Goal: Task Accomplishment & Management: Complete application form

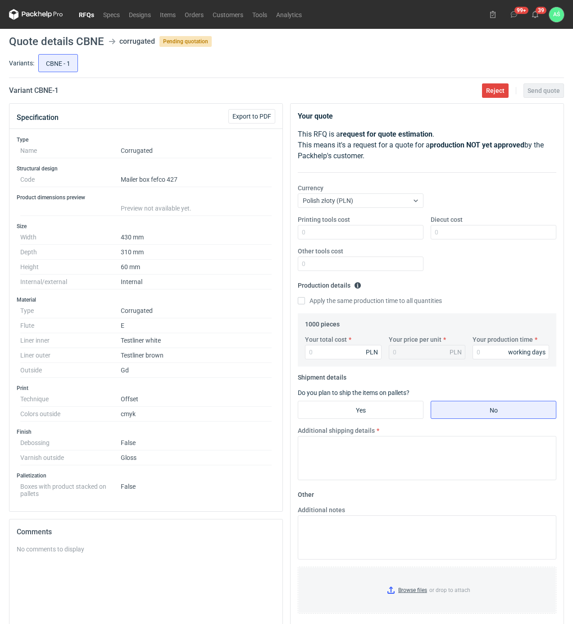
scroll to position [60, 0]
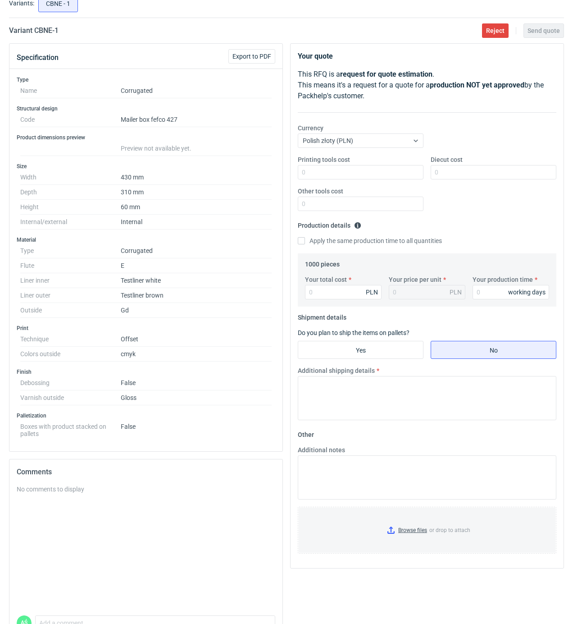
click at [199, 273] on dd "E" at bounding box center [196, 265] width 151 height 15
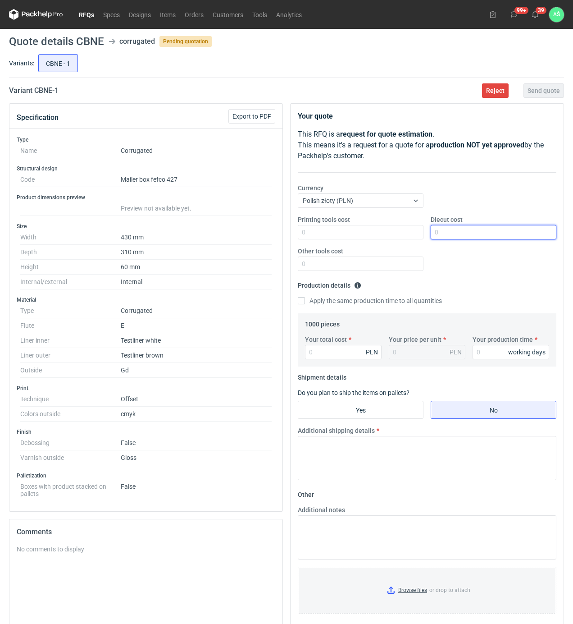
click at [471, 233] on input "Diecut cost" at bounding box center [494, 232] width 126 height 14
type input "950"
type input "5160"
type input "5.16"
type input "18"
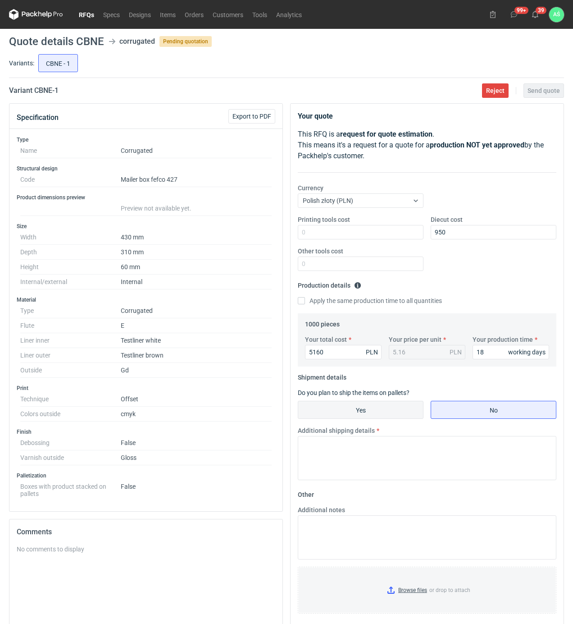
click at [393, 404] on input "Yes" at bounding box center [360, 409] width 125 height 17
radio input "true"
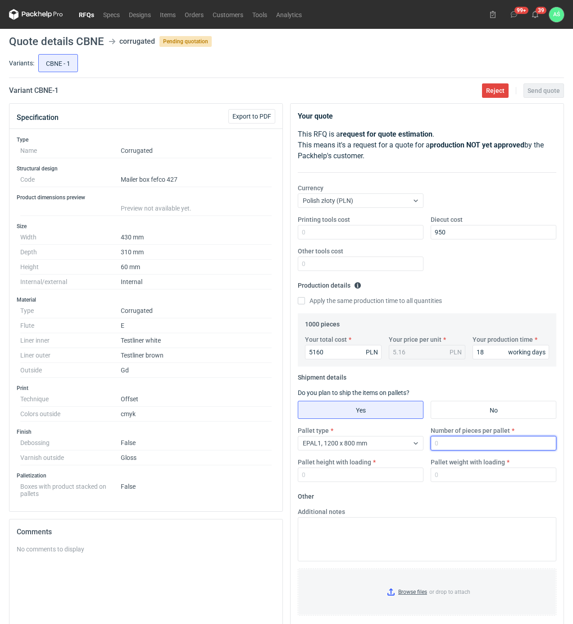
click at [445, 442] on input "Number of pieces per pallet" at bounding box center [494, 443] width 126 height 14
type input "1000"
type input "1900"
type input "5"
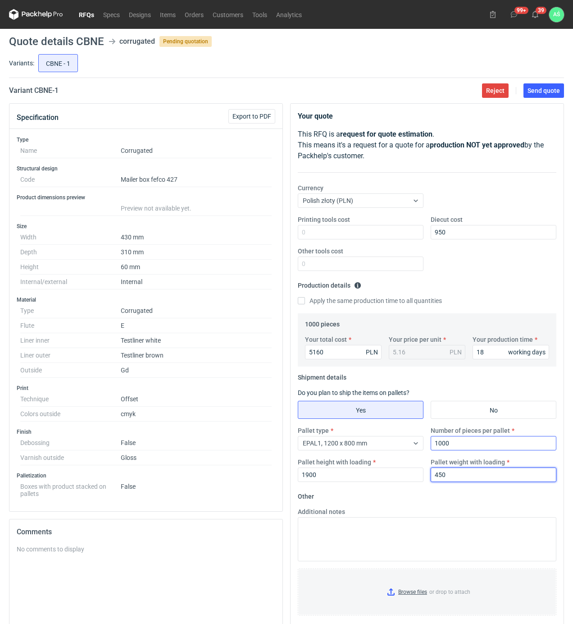
type input "450"
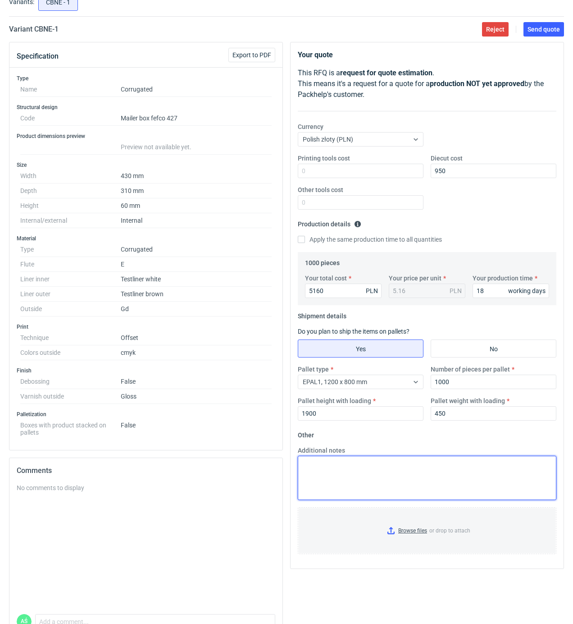
scroll to position [114, 0]
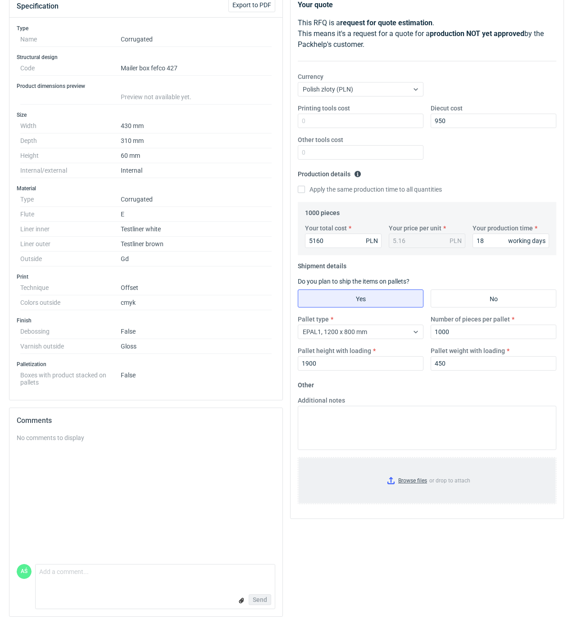
click at [407, 465] on input "Browse files or drop to attach" at bounding box center [427, 480] width 257 height 45
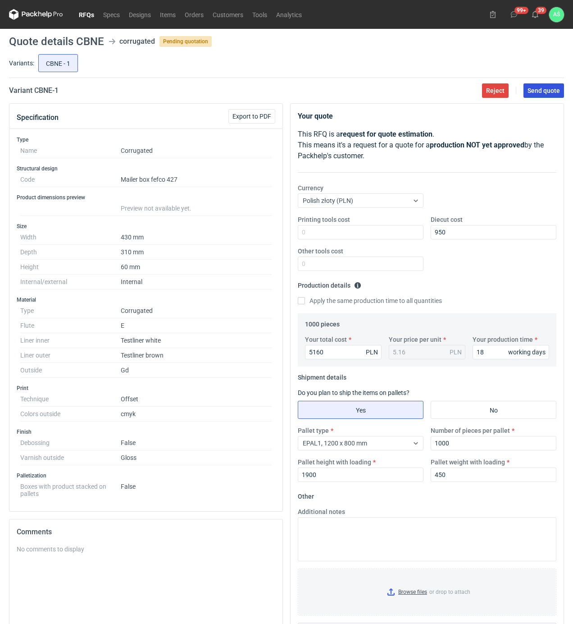
click at [556, 98] on button "Send quote" at bounding box center [544, 90] width 41 height 14
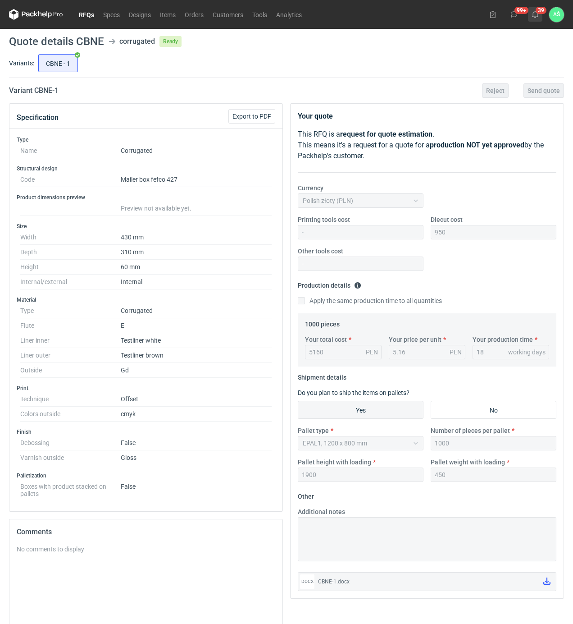
click at [537, 14] on use at bounding box center [535, 14] width 6 height 7
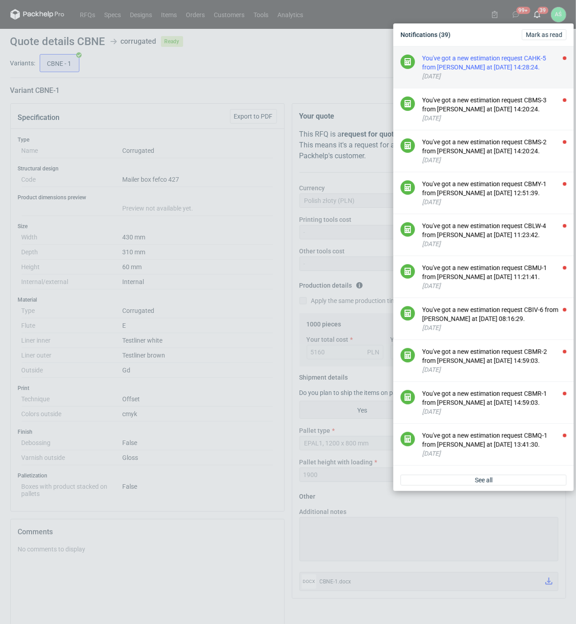
click at [514, 64] on div "You've got a new estimation request CAHK-5 from [PERSON_NAME] at [DATE] 14:28:2…" at bounding box center [494, 63] width 144 height 18
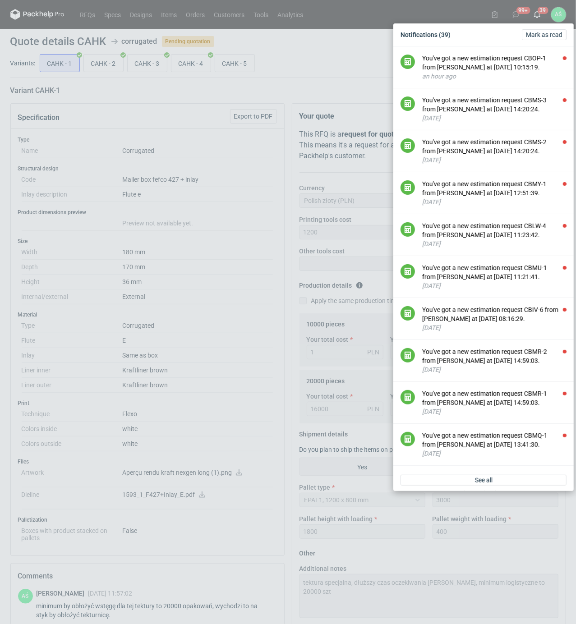
click at [196, 104] on div "Notifications (39) [PERSON_NAME] as read You've got a new estimation request CB…" at bounding box center [288, 312] width 576 height 624
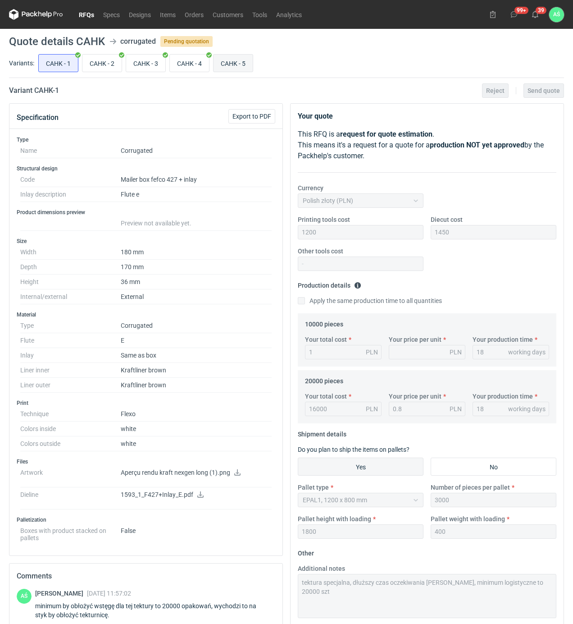
click at [229, 61] on input "CAHK - 5" at bounding box center [233, 63] width 39 height 17
radio input "true"
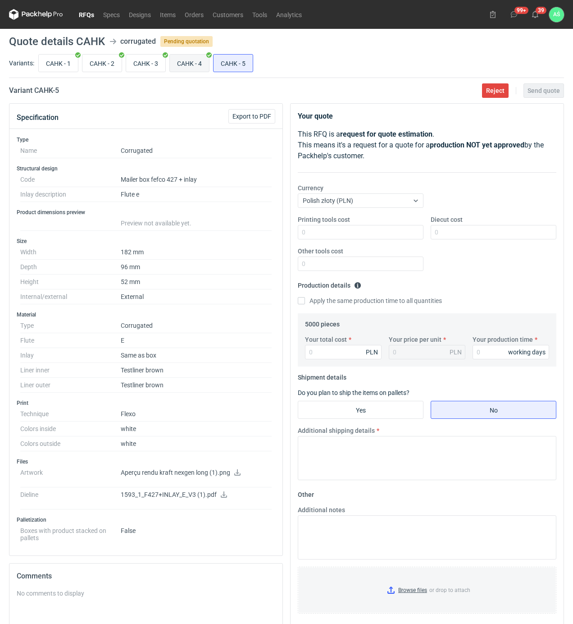
click at [195, 59] on input "CAHK - 4" at bounding box center [189, 63] width 39 height 17
radio input "true"
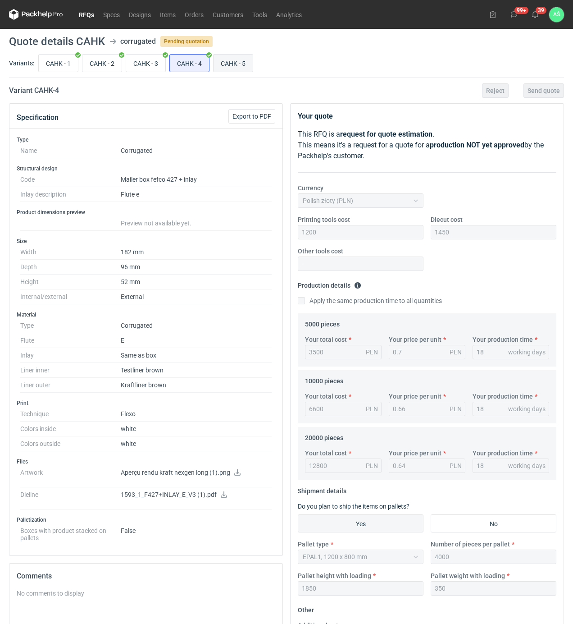
click at [229, 64] on input "CAHK - 5" at bounding box center [233, 63] width 39 height 17
radio input "true"
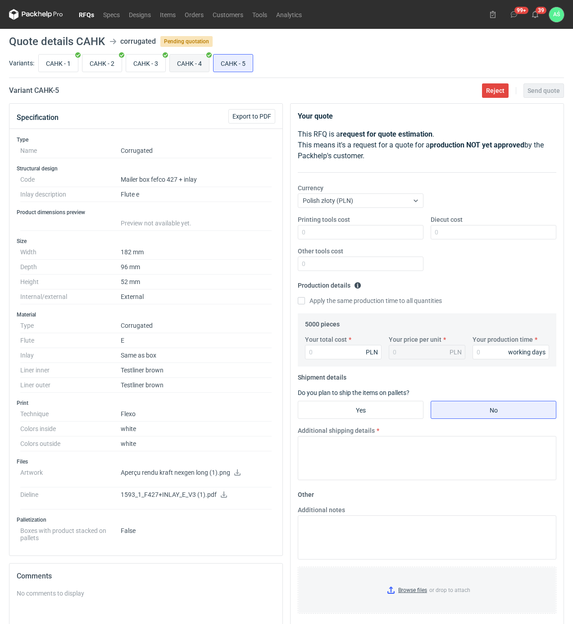
click at [204, 65] on input "CAHK - 4" at bounding box center [189, 63] width 39 height 17
radio input "true"
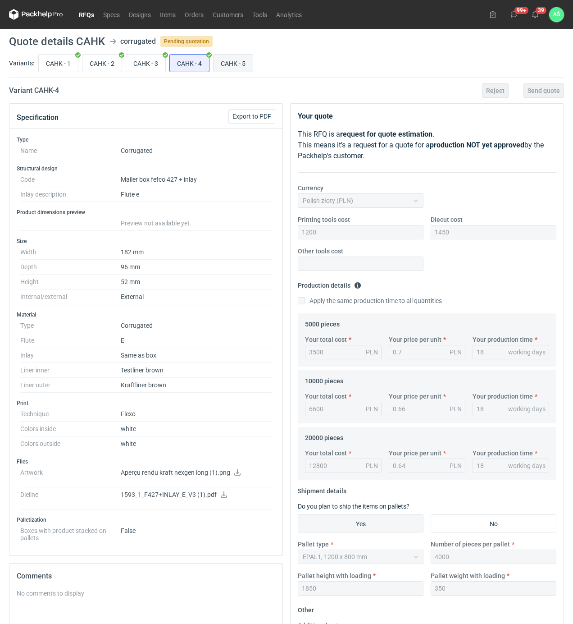
click at [238, 63] on input "CAHK - 5" at bounding box center [233, 63] width 39 height 17
radio input "true"
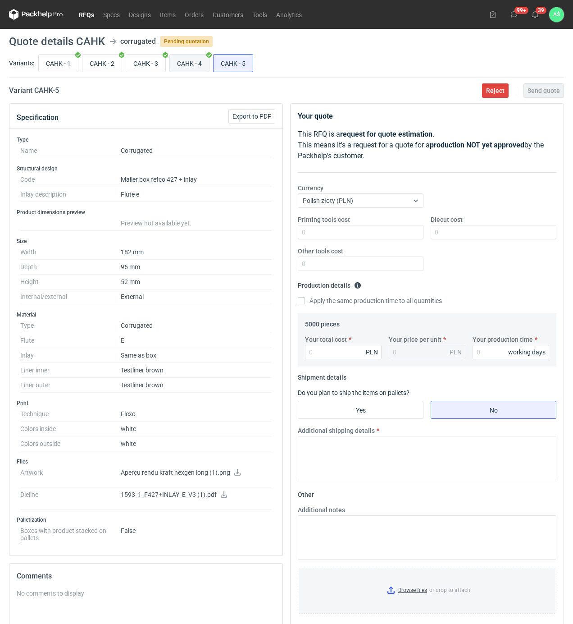
click at [204, 63] on input "CAHK - 4" at bounding box center [189, 63] width 39 height 17
radio input "true"
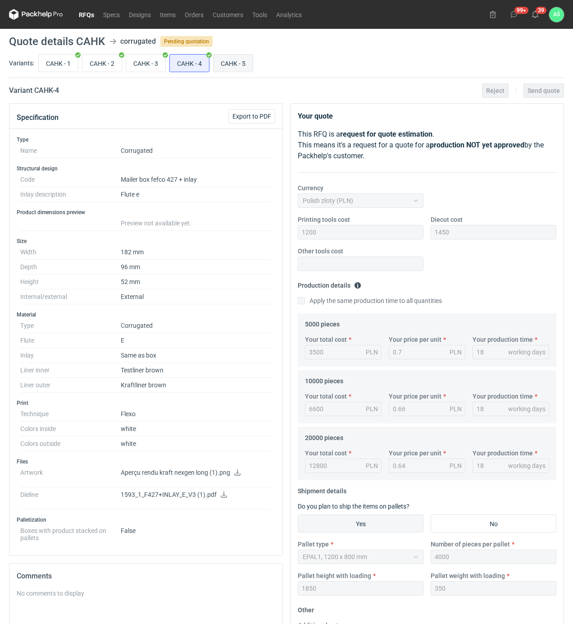
click at [227, 62] on input "CAHK - 5" at bounding box center [233, 63] width 39 height 17
radio input "true"
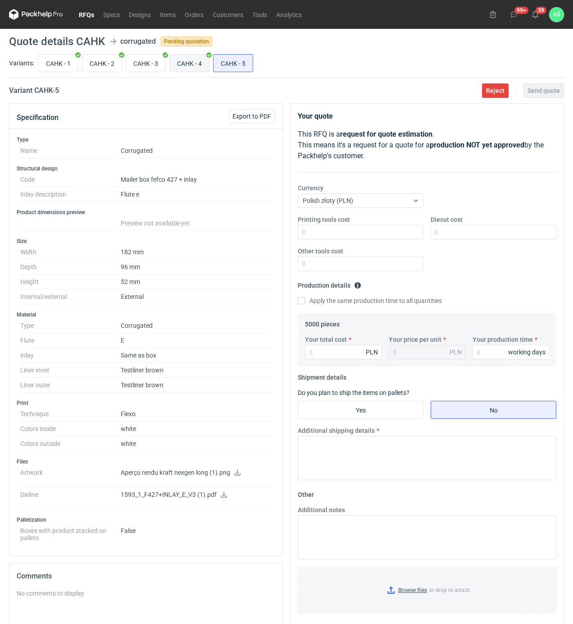
click at [192, 67] on input "CAHK - 4" at bounding box center [189, 63] width 39 height 17
radio input "true"
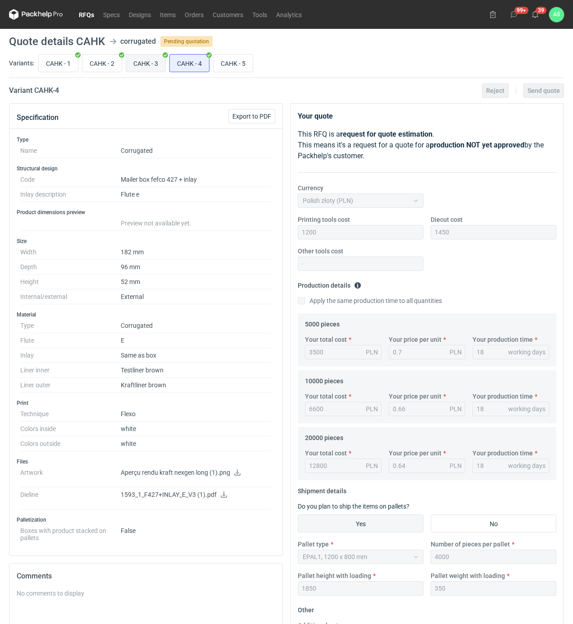
click at [143, 62] on input "CAHK - 3" at bounding box center [145, 63] width 39 height 17
radio input "true"
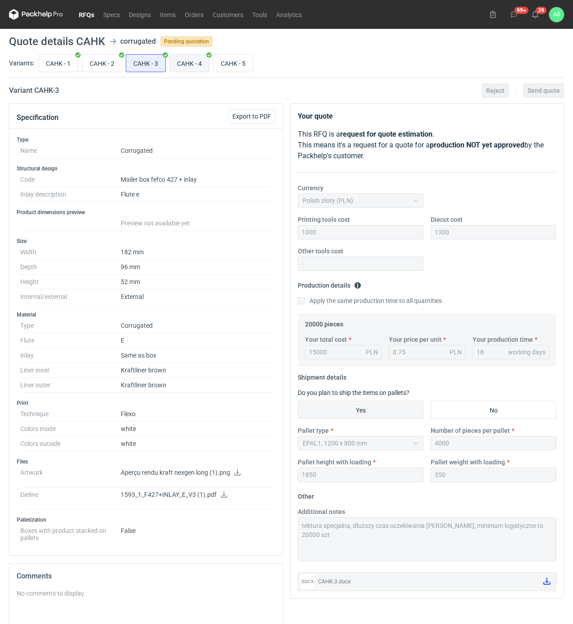
click at [184, 64] on input "CAHK - 4" at bounding box center [189, 63] width 39 height 17
radio input "true"
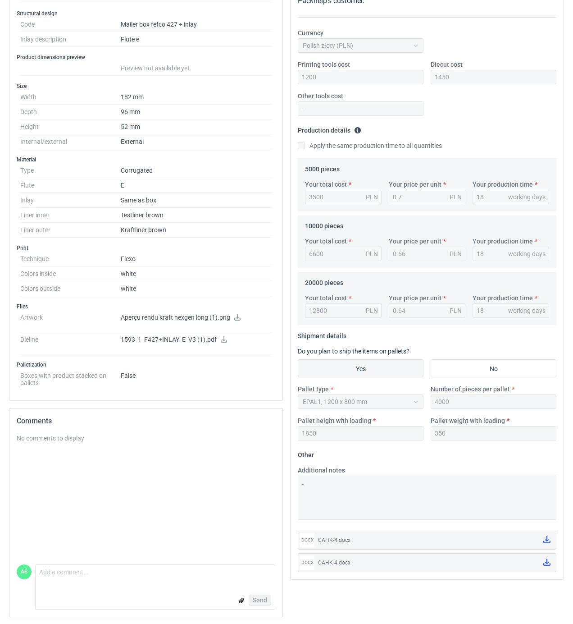
scroll to position [159, 0]
click at [546, 561] on icon at bounding box center [547, 561] width 7 height 7
click at [225, 340] on icon at bounding box center [224, 339] width 6 height 6
click at [200, 267] on dd "white" at bounding box center [196, 273] width 151 height 15
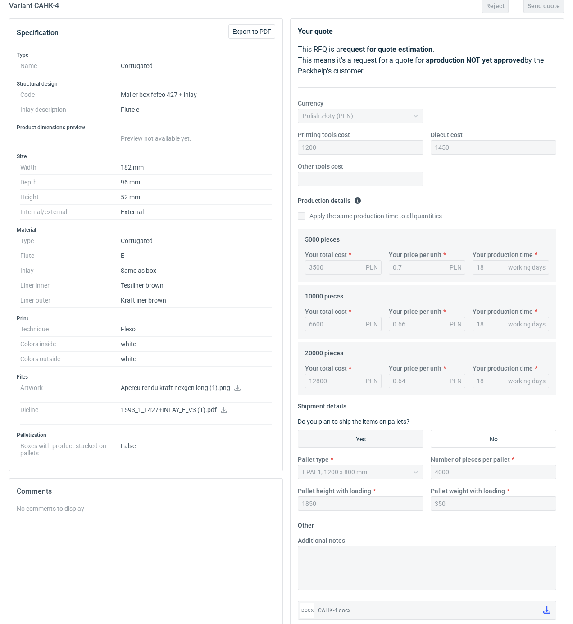
scroll to position [0, 0]
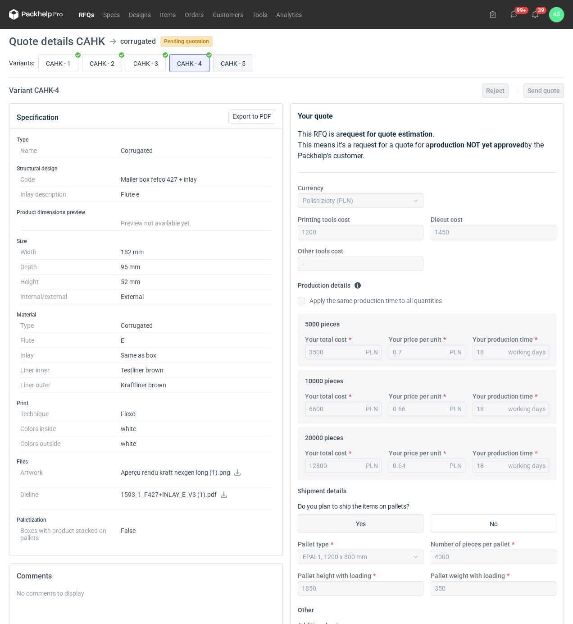
click at [231, 60] on input "CAHK - 5" at bounding box center [233, 63] width 39 height 17
radio input "true"
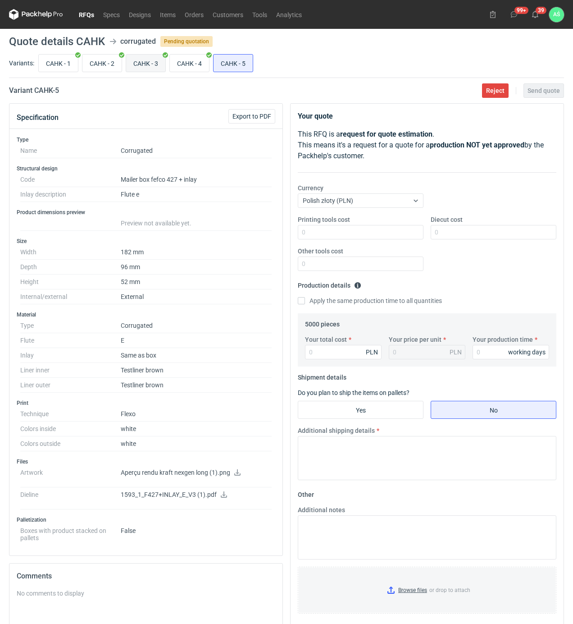
click at [138, 60] on input "CAHK - 3" at bounding box center [145, 63] width 39 height 17
radio input "true"
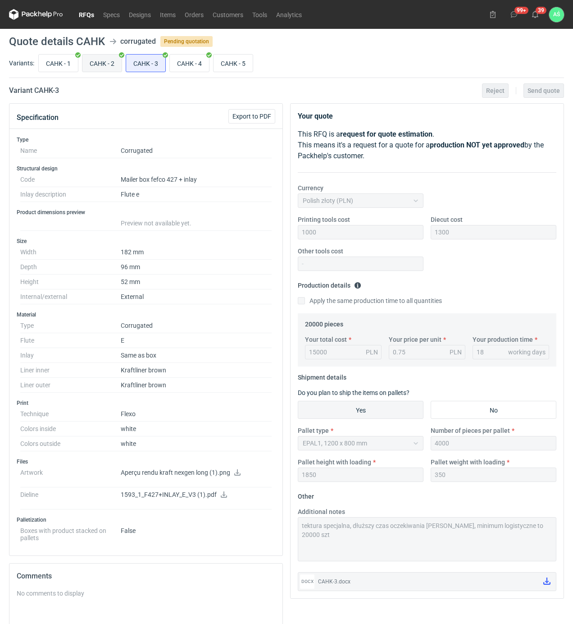
click at [107, 64] on input "CAHK - 2" at bounding box center [101, 63] width 39 height 17
radio input "true"
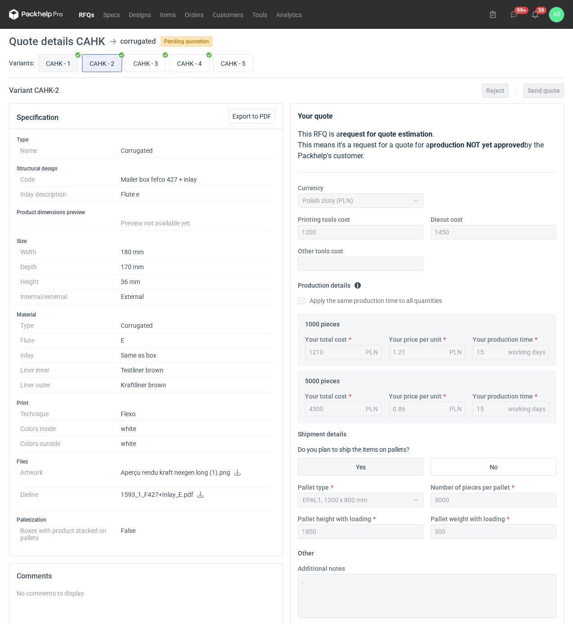
click at [55, 64] on input "CAHK - 1" at bounding box center [58, 63] width 39 height 17
radio input "true"
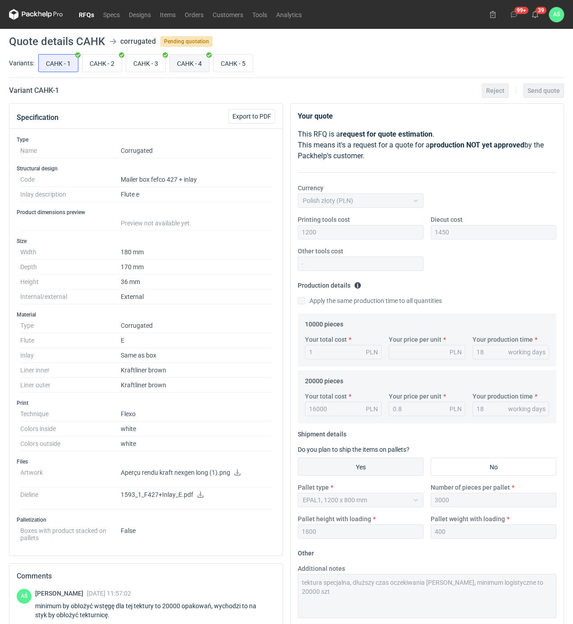
click at [205, 64] on input "CAHK - 4" at bounding box center [189, 63] width 39 height 17
radio input "true"
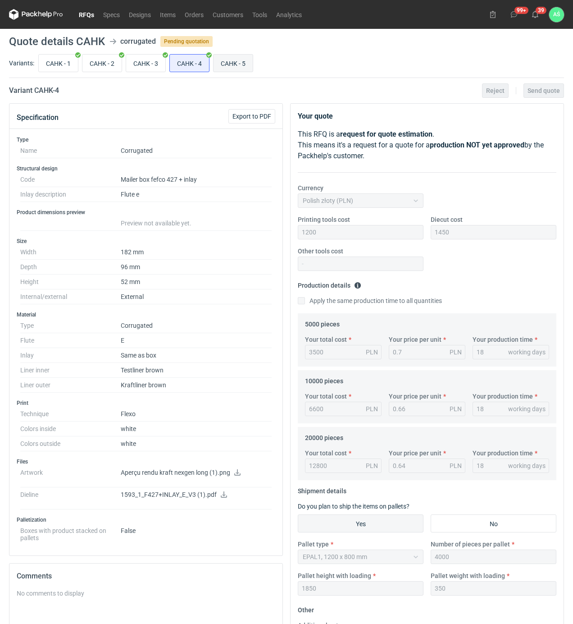
click at [242, 65] on input "CAHK - 5" at bounding box center [233, 63] width 39 height 17
radio input "true"
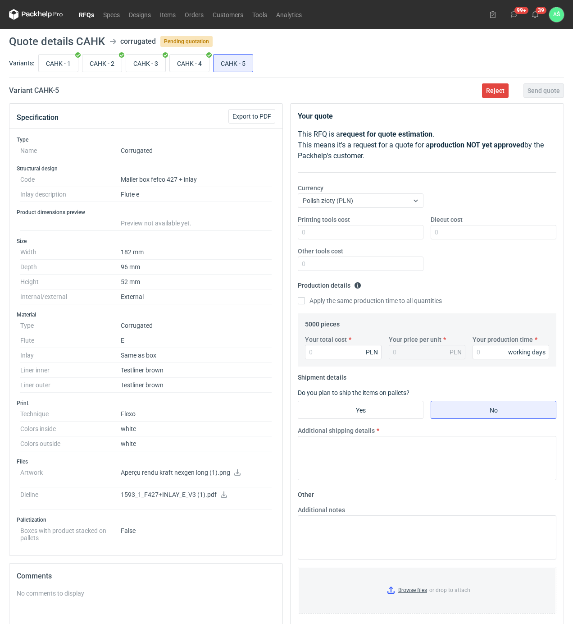
click at [239, 471] on icon at bounding box center [237, 472] width 7 height 6
click at [151, 62] on input "CAHK - 3" at bounding box center [145, 63] width 39 height 17
radio input "true"
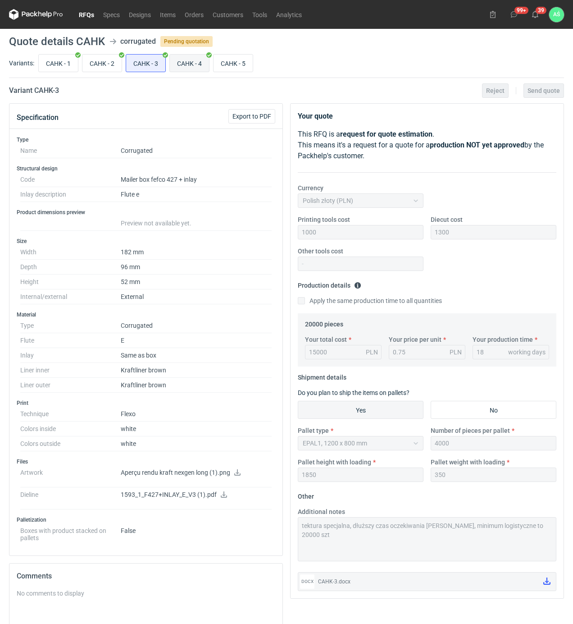
click at [196, 63] on input "CAHK - 4" at bounding box center [189, 63] width 39 height 17
radio input "true"
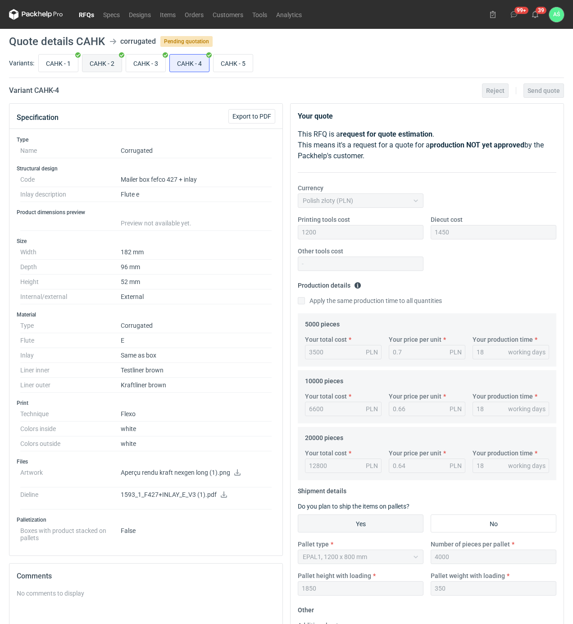
click at [97, 62] on input "CAHK - 2" at bounding box center [101, 63] width 39 height 17
radio input "true"
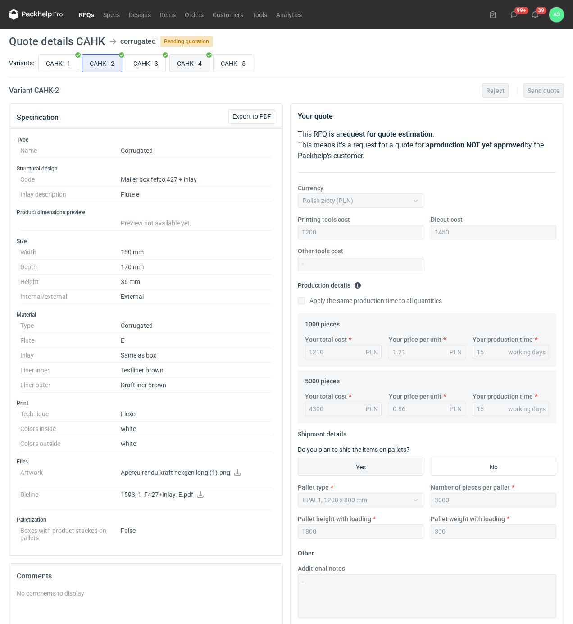
click at [175, 68] on input "CAHK - 4" at bounding box center [189, 63] width 39 height 17
radio input "true"
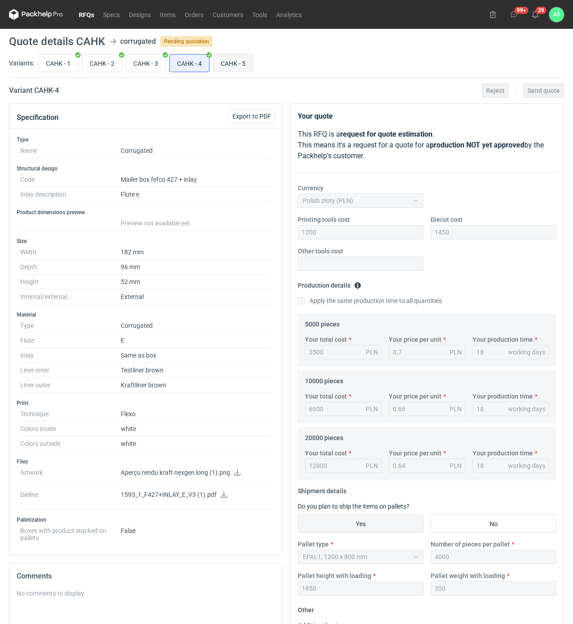
click at [245, 59] on input "CAHK - 5" at bounding box center [233, 63] width 39 height 17
radio input "true"
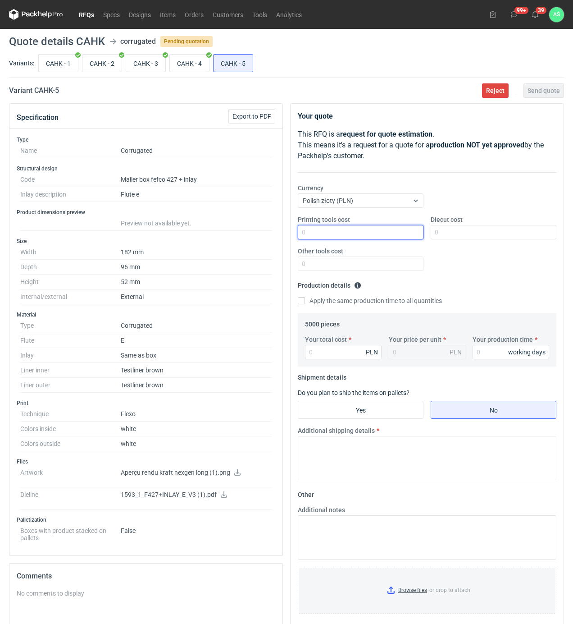
click at [421, 233] on input "Printing tools cost" at bounding box center [361, 232] width 126 height 14
type input "1000"
type input "1300"
type input "3250"
type input "0.65"
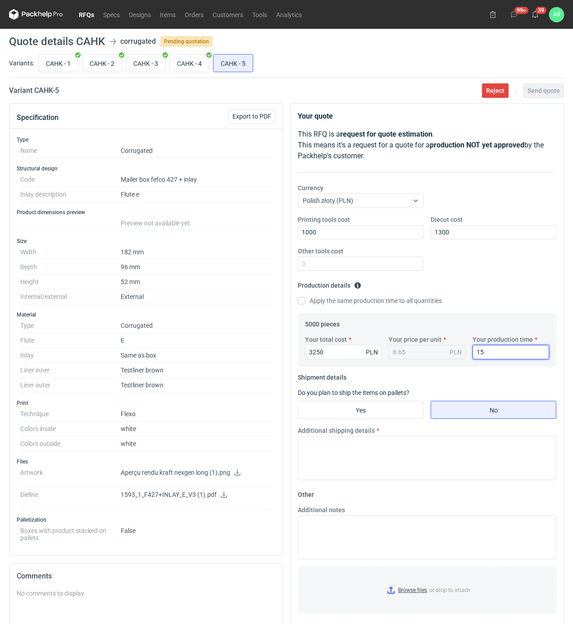
type input "15"
click at [370, 400] on fieldset "Shipment details Do you plan to ship the items on pallets? Yes No Additional sh…" at bounding box center [427, 428] width 259 height 117
click at [373, 407] on input "Yes" at bounding box center [360, 409] width 125 height 17
radio input "true"
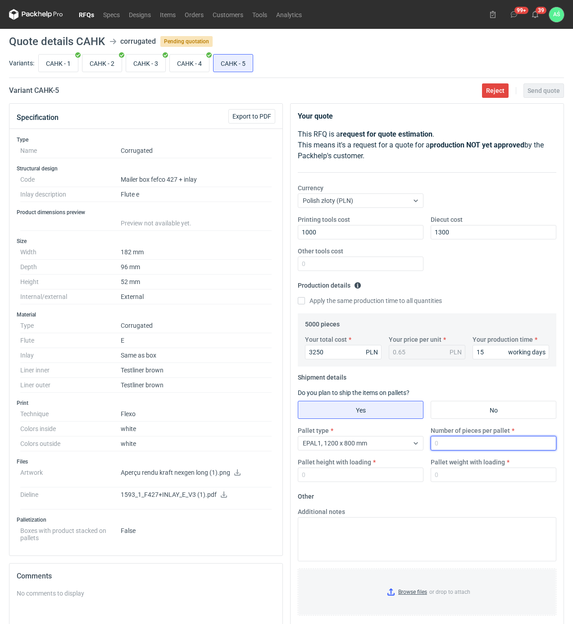
click at [455, 444] on input "Number of pieces per pallet" at bounding box center [494, 443] width 126 height 14
type input "2500"
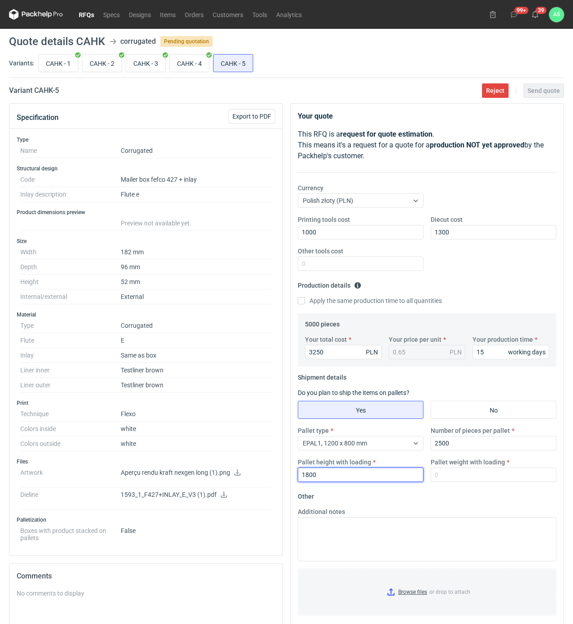
type input "1800"
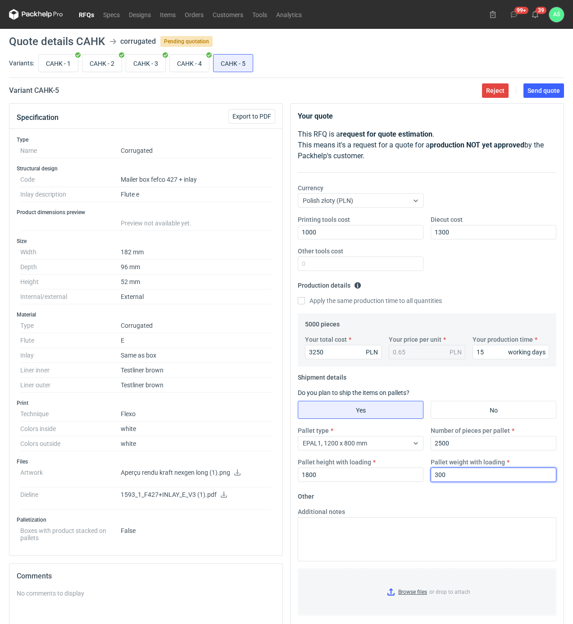
type input "300"
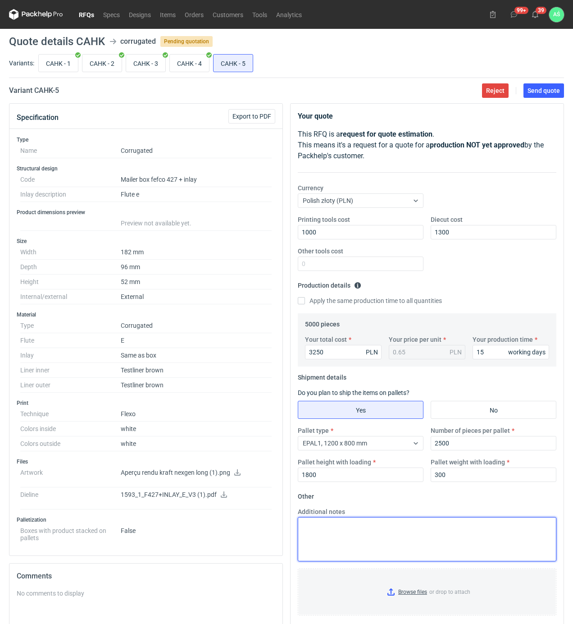
scroll to position [120, 0]
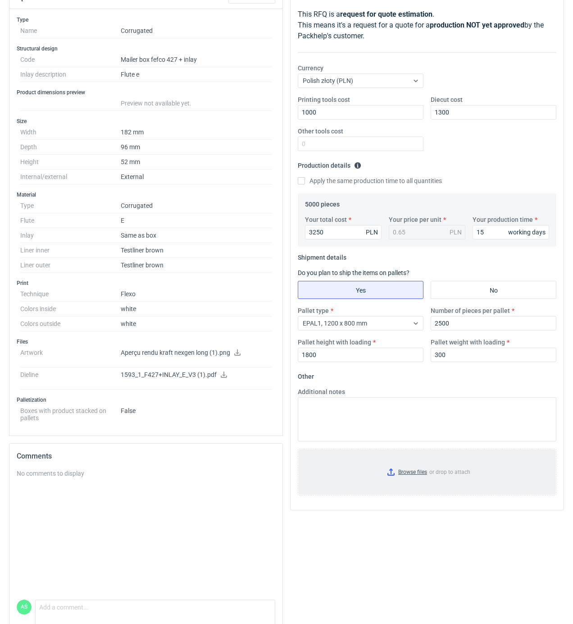
click at [398, 474] on input "Browse files or drop to attach" at bounding box center [427, 471] width 257 height 45
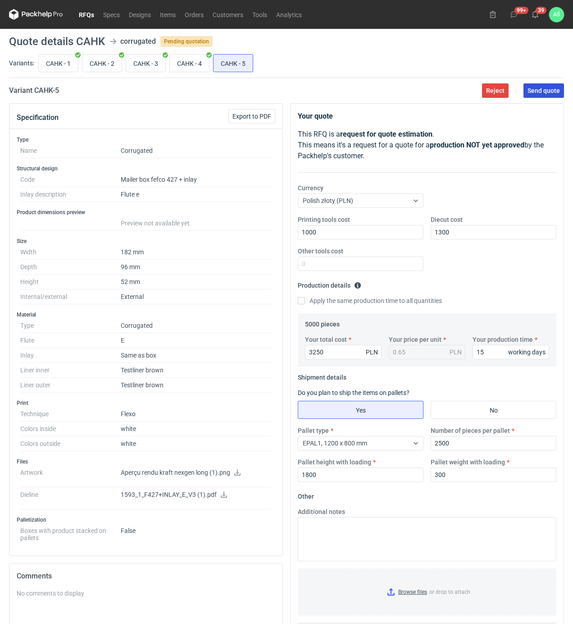
click at [543, 94] on button "Send quote" at bounding box center [544, 90] width 41 height 14
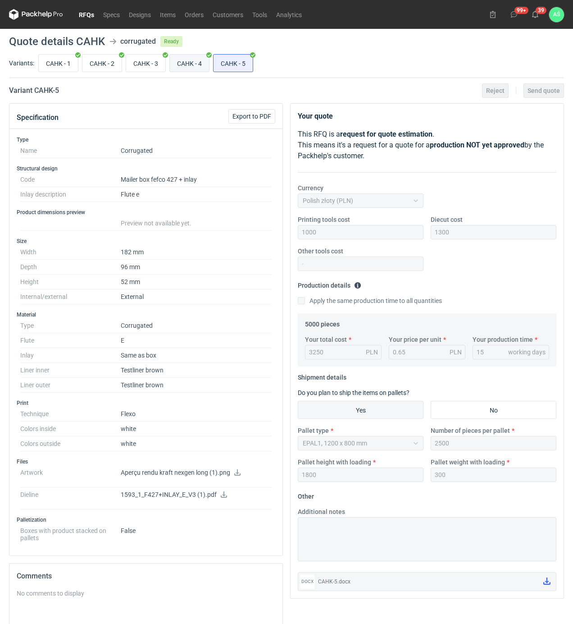
click at [195, 65] on input "CAHK - 4" at bounding box center [189, 63] width 39 height 17
radio input "true"
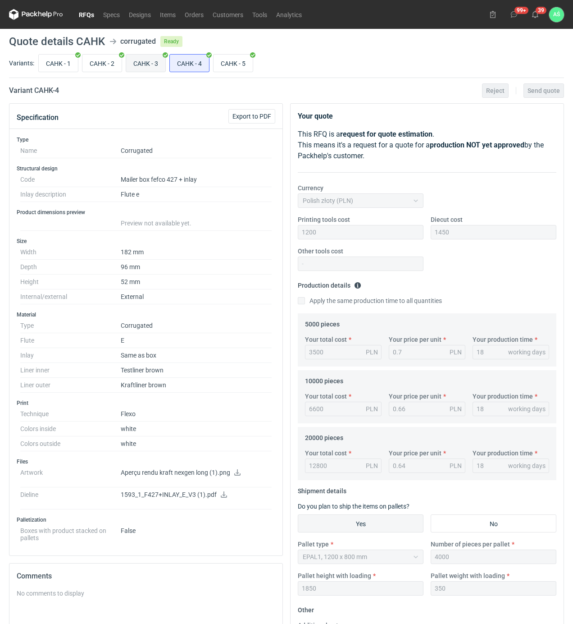
click at [151, 67] on input "CAHK - 3" at bounding box center [145, 63] width 39 height 17
radio input "true"
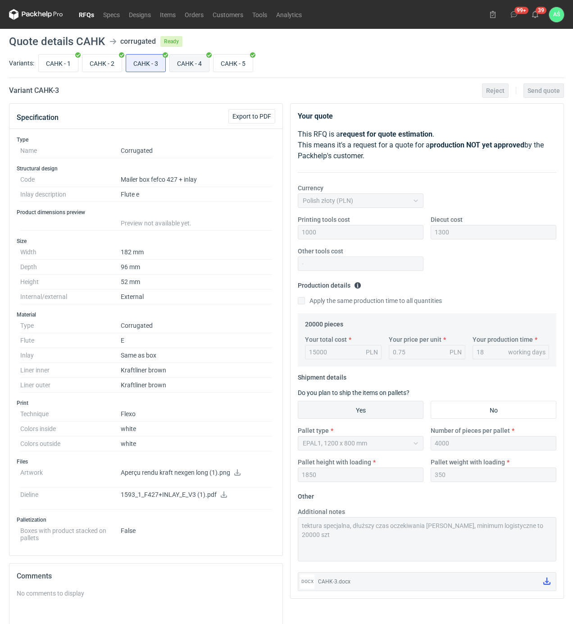
click at [186, 67] on input "CAHK - 4" at bounding box center [189, 63] width 39 height 17
radio input "true"
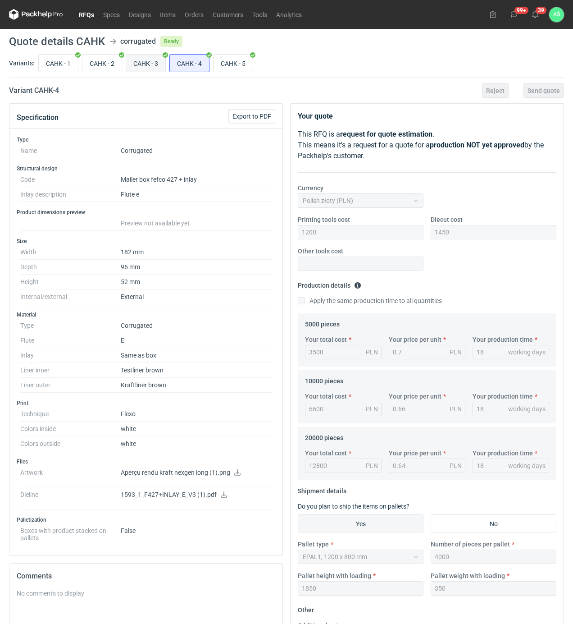
click at [154, 64] on input "CAHK - 3" at bounding box center [145, 63] width 39 height 17
radio input "true"
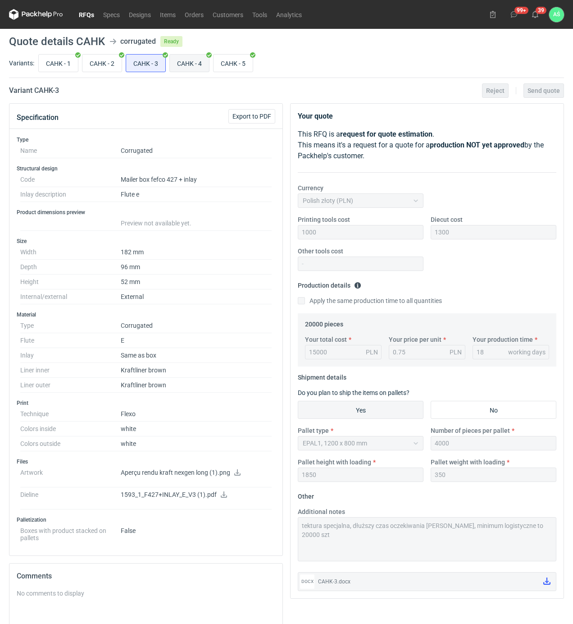
click at [178, 65] on input "CAHK - 4" at bounding box center [189, 63] width 39 height 17
radio input "true"
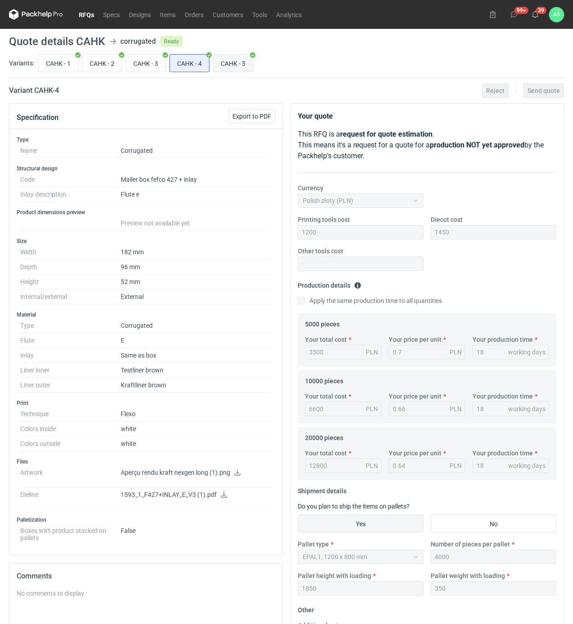
click at [231, 63] on input "CAHK - 5" at bounding box center [233, 63] width 39 height 17
radio input "true"
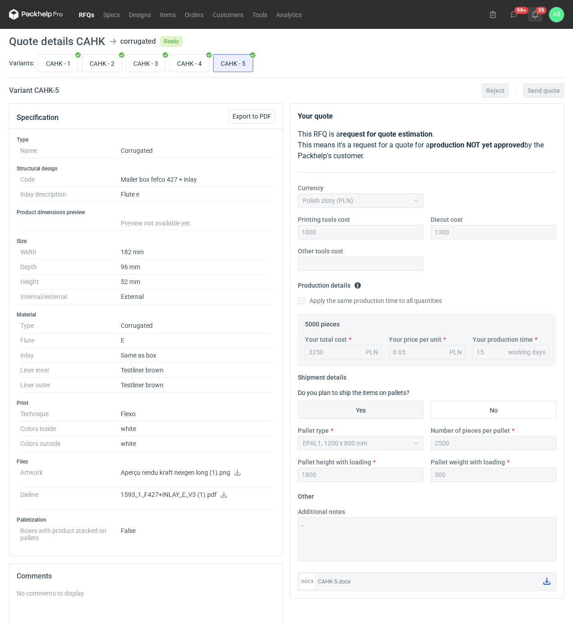
click at [535, 15] on icon at bounding box center [535, 14] width 7 height 7
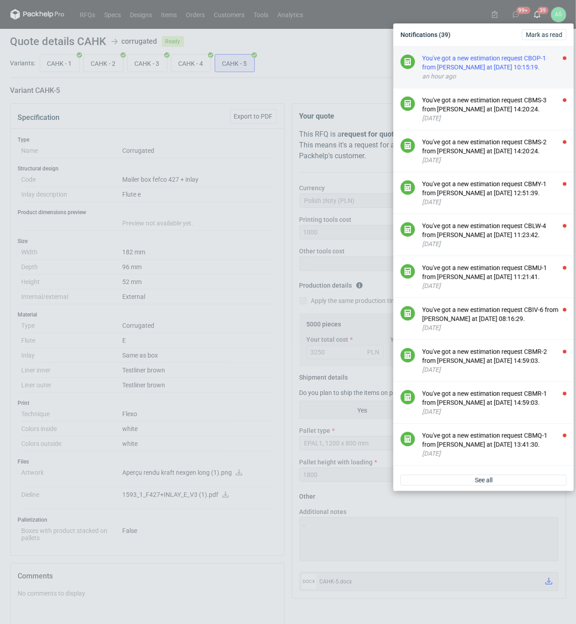
click at [527, 67] on div "You've got a new estimation request CBOP-1 from [PERSON_NAME] at [DATE] 10:15:1…" at bounding box center [494, 63] width 144 height 18
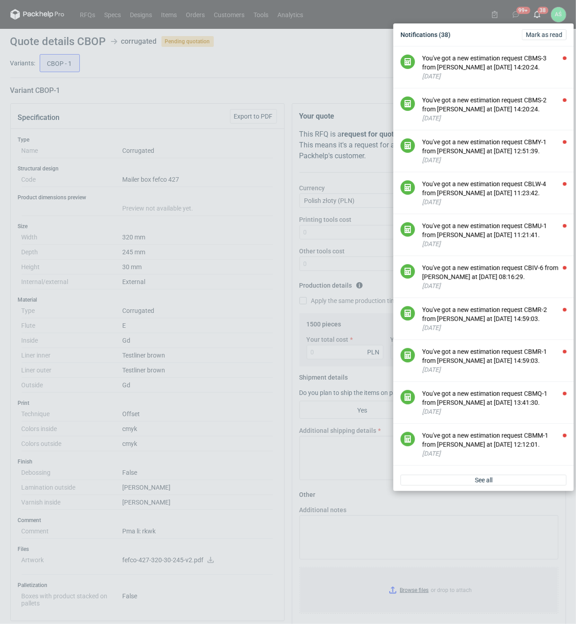
click at [235, 174] on div "Notifications (38) [PERSON_NAME] as read You've got a new estimation request CB…" at bounding box center [288, 312] width 576 height 624
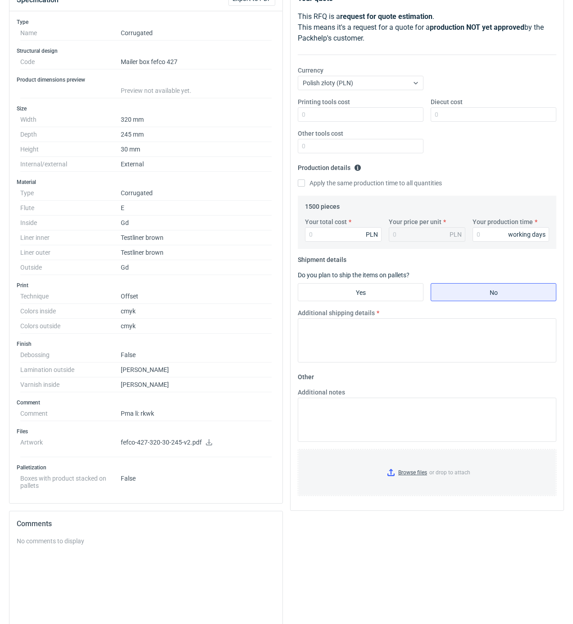
scroll to position [120, 0]
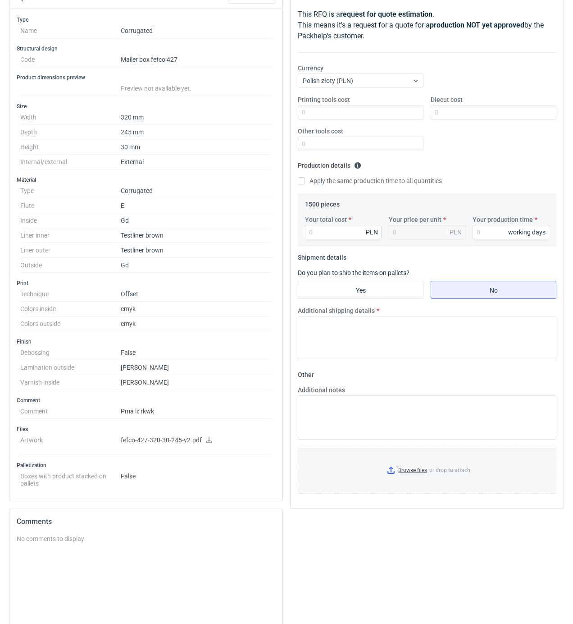
click at [206, 443] on icon at bounding box center [209, 440] width 7 height 6
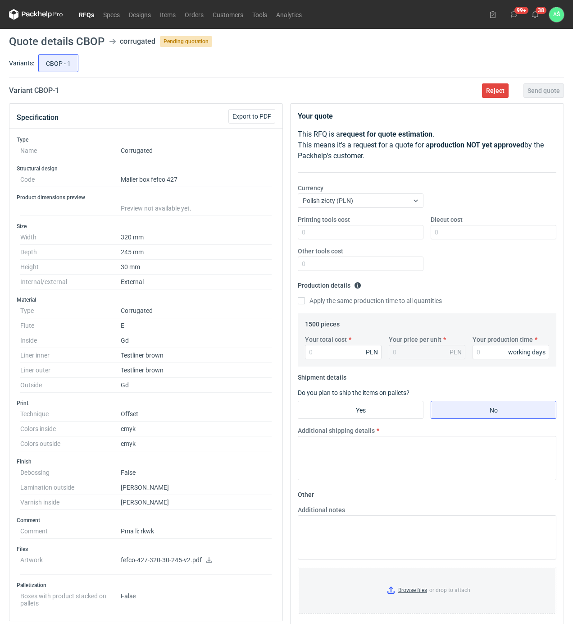
click at [329, 78] on main "Quote details CBOP corrugated Pending quotation Variants: CBOP - 1 Variant CBOP…" at bounding box center [286, 437] width 562 height 816
click at [452, 231] on input "Diecut cost" at bounding box center [494, 232] width 126 height 14
type input "1250"
click at [320, 357] on input "Your total cost" at bounding box center [343, 352] width 77 height 14
type input "5190"
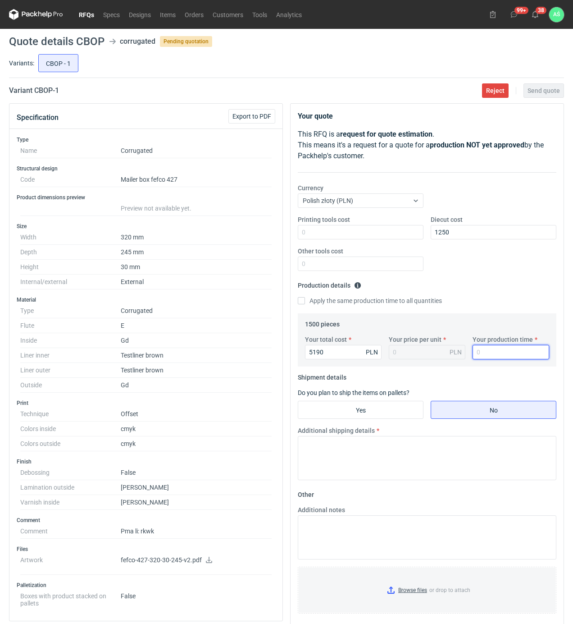
type input "3.46"
type input "20"
click at [363, 401] on fieldset "Shipment details Do you plan to ship the items on pallets? Yes No Additional sh…" at bounding box center [427, 428] width 259 height 117
click at [363, 407] on input "Yes" at bounding box center [360, 409] width 125 height 17
radio input "true"
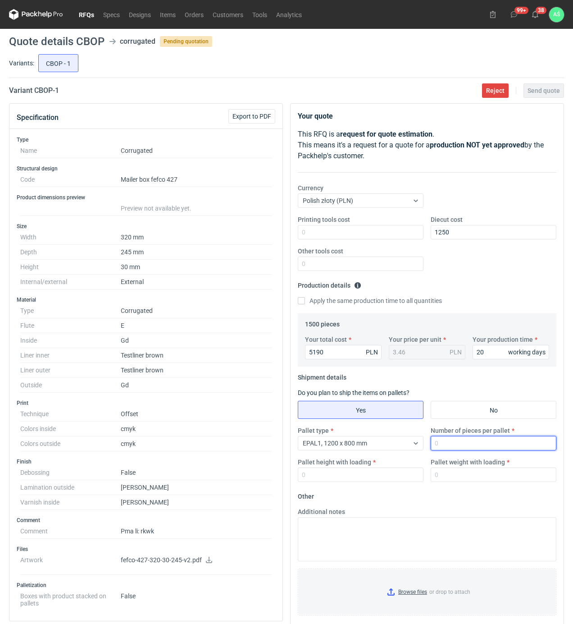
click at [453, 444] on input "Number of pieces per pallet" at bounding box center [494, 443] width 126 height 14
type input "1500"
type input "1800"
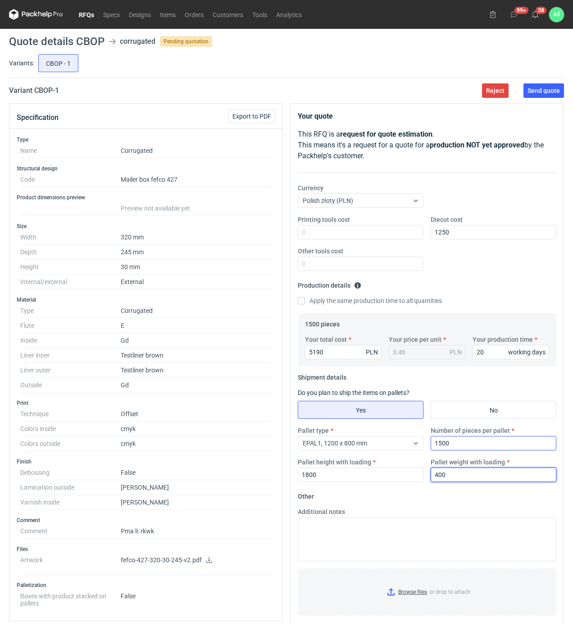
type input "400"
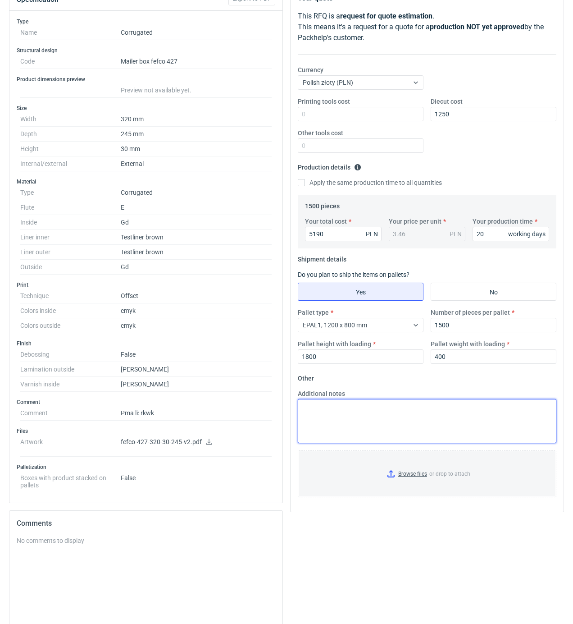
scroll to position [180, 0]
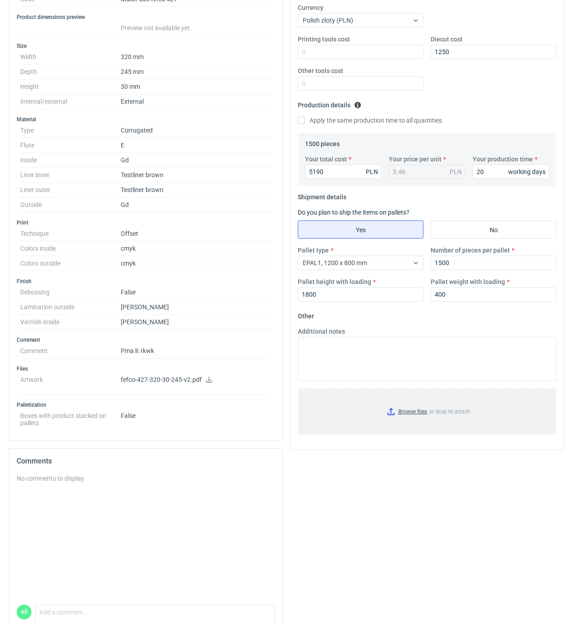
click at [407, 413] on input "Browse files or drop to attach" at bounding box center [427, 411] width 257 height 45
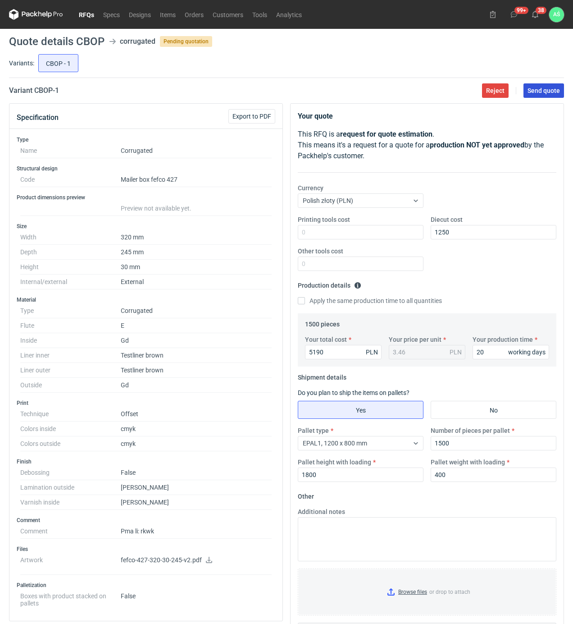
click at [552, 96] on button "Send quote" at bounding box center [544, 90] width 41 height 14
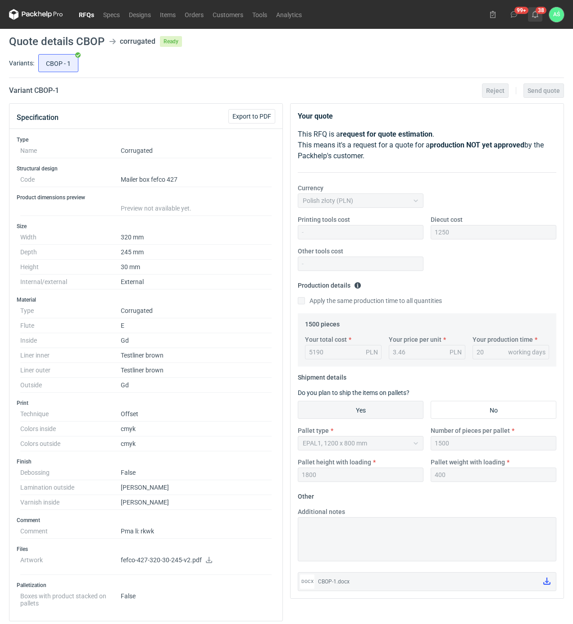
click at [537, 14] on use at bounding box center [535, 14] width 6 height 7
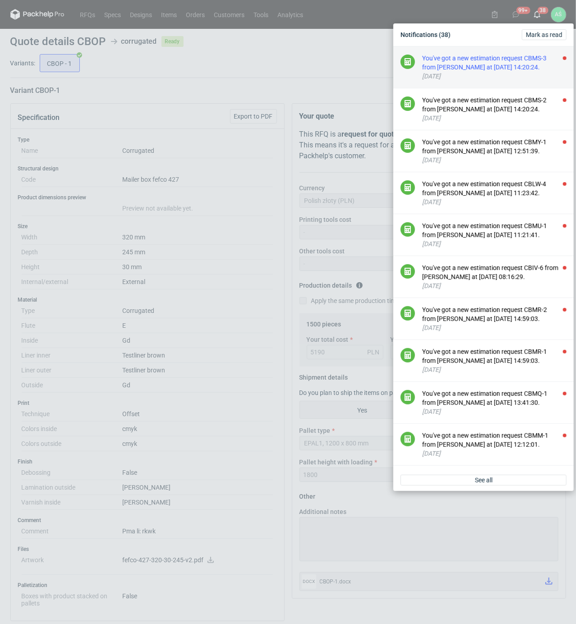
click at [536, 68] on div "You've got a new estimation request CBMS-3 from [PERSON_NAME] at [DATE] 14:20:2…" at bounding box center [494, 63] width 144 height 18
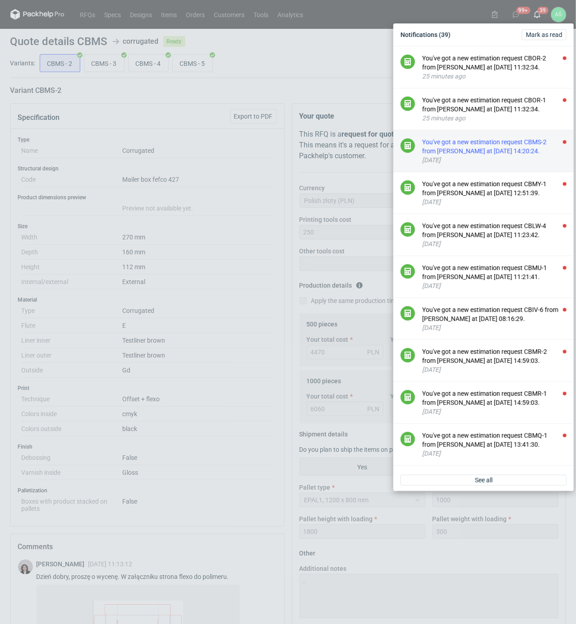
click at [527, 155] on div "You've got a new estimation request CBMS-2 from [PERSON_NAME] at [DATE] 14:20:2…" at bounding box center [494, 146] width 144 height 18
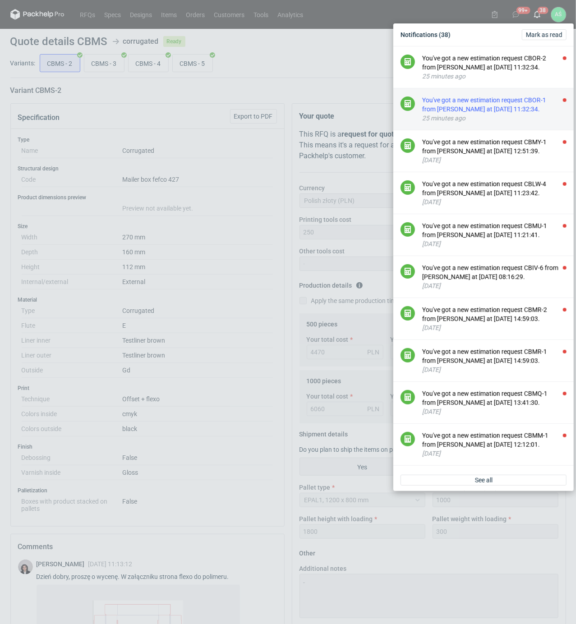
click at [508, 114] on div "You've got a new estimation request CBOR-1 from [PERSON_NAME] at [DATE] 11:32:3…" at bounding box center [494, 105] width 144 height 18
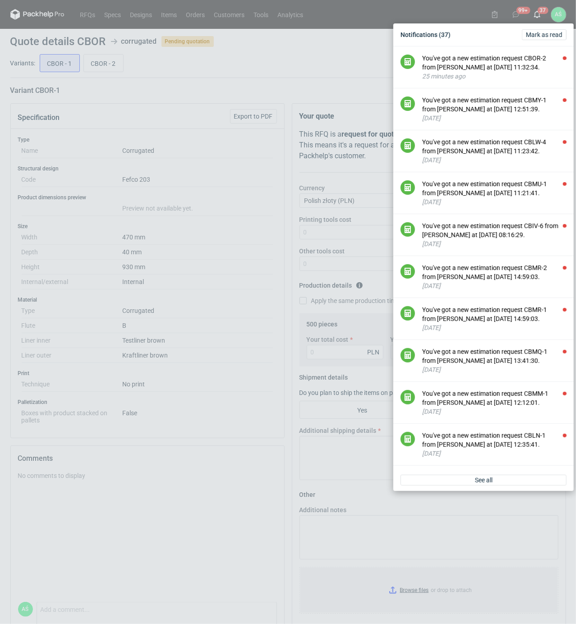
click at [255, 208] on div "Notifications (37) [PERSON_NAME] as read You've got a new estimation request CB…" at bounding box center [288, 312] width 576 height 624
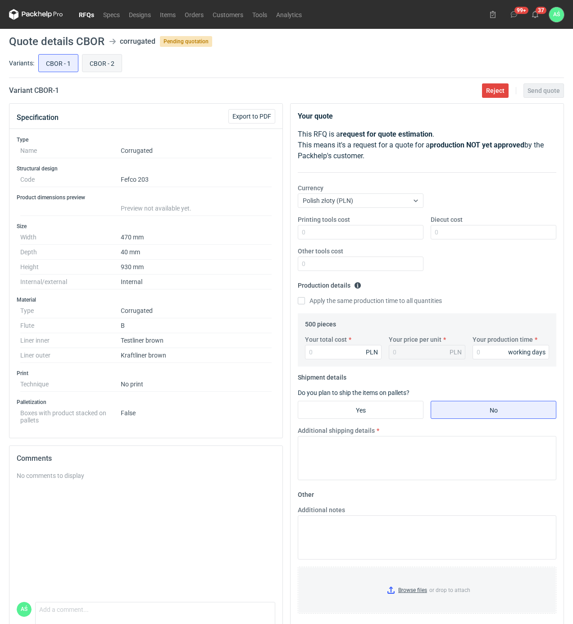
click at [105, 64] on input "CBOR - 2" at bounding box center [101, 63] width 39 height 17
radio input "true"
click at [59, 65] on input "CBOR - 1" at bounding box center [58, 63] width 39 height 17
radio input "true"
click at [400, 234] on input "Printing tools cost" at bounding box center [361, 232] width 126 height 14
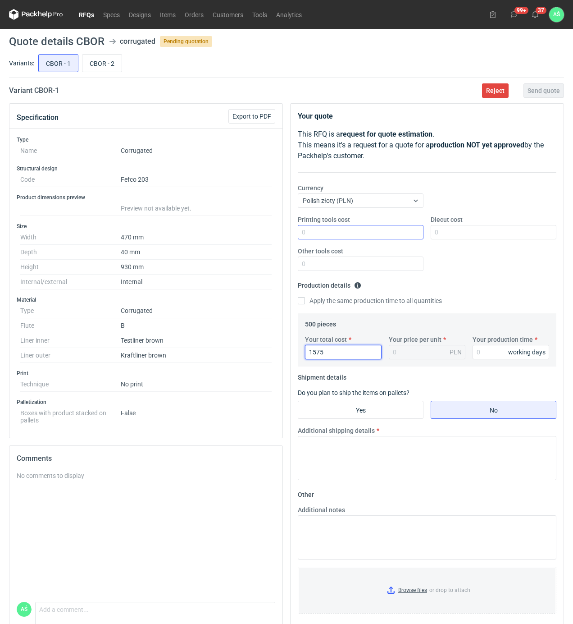
type input "1575"
type input "3.15"
type input "12"
click at [399, 402] on input "Yes" at bounding box center [360, 409] width 125 height 17
radio input "true"
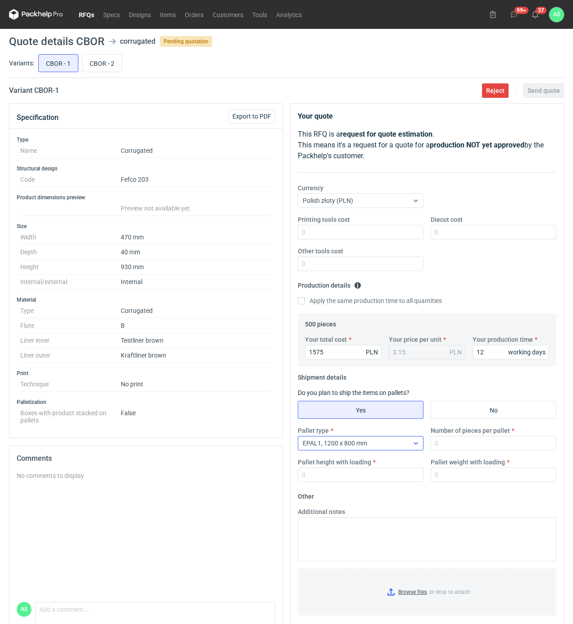
click at [413, 444] on icon at bounding box center [415, 442] width 7 height 7
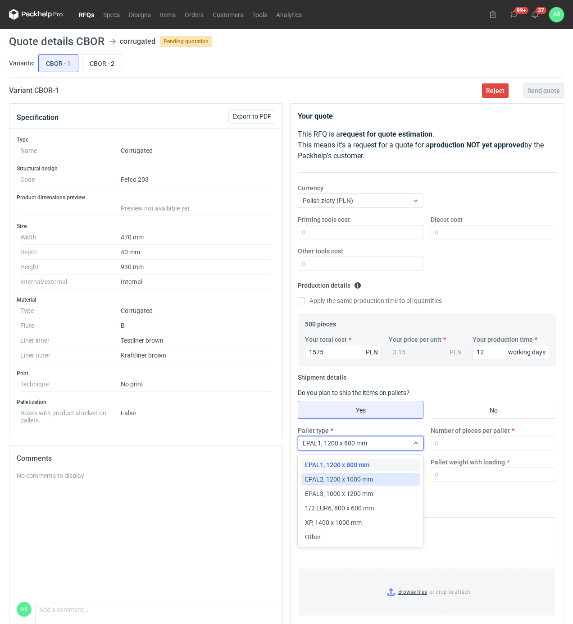
click at [367, 476] on span "EPAL2, 1200 x 1000 mm" at bounding box center [339, 479] width 68 height 9
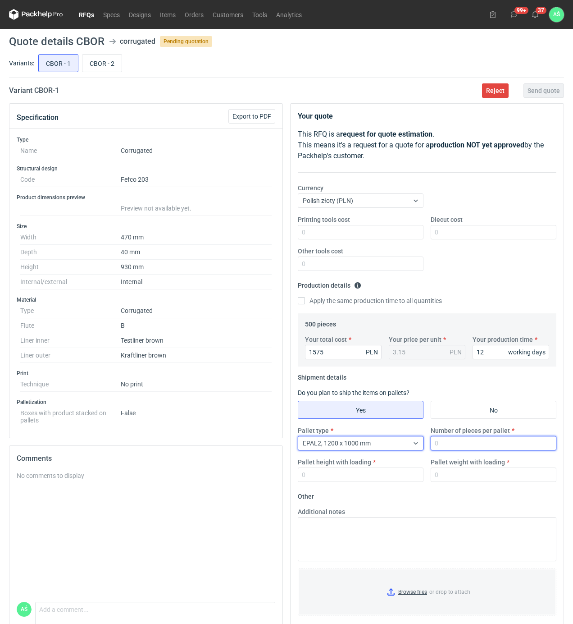
click at [442, 451] on div "Pallet type option EPAL2, 1200 x 1000 mm, selected. Select is focused ,type to …" at bounding box center [427, 457] width 266 height 63
type input "500"
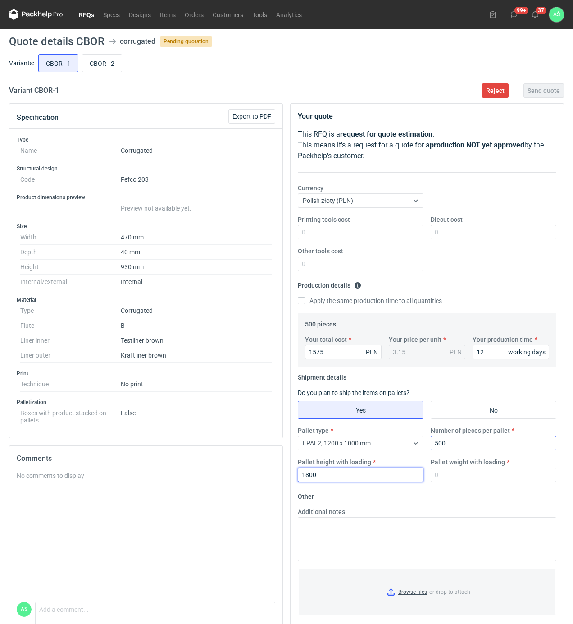
type input "1800"
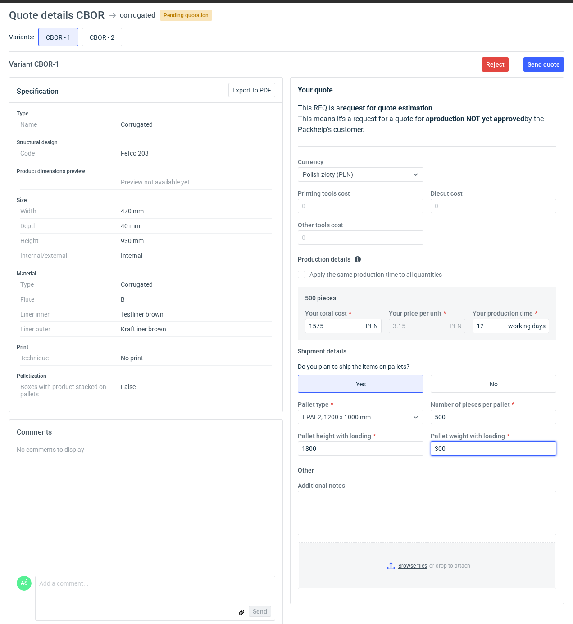
scroll to position [41, 0]
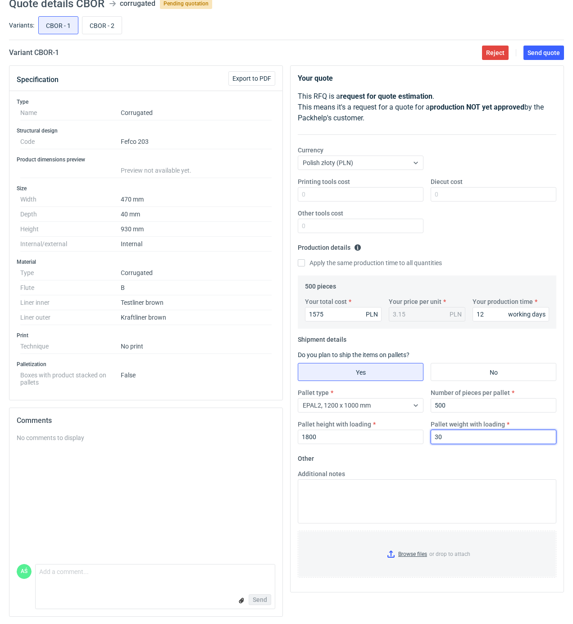
type input "3"
type input "200"
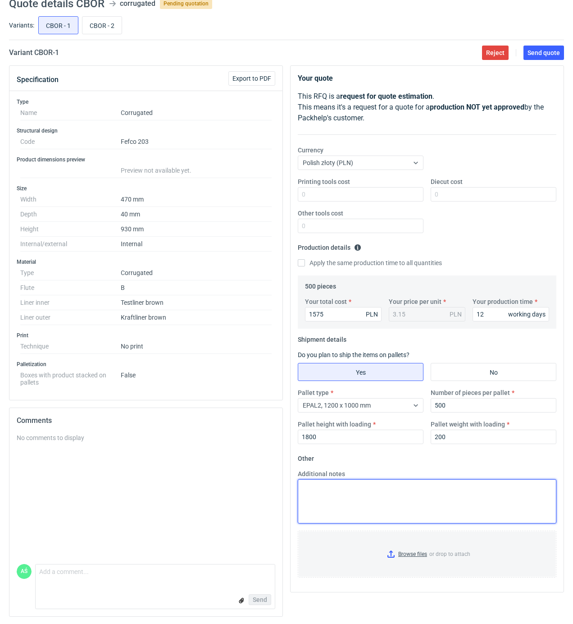
click at [352, 517] on textarea "Additional notes" at bounding box center [427, 501] width 259 height 44
click at [330, 486] on textarea "wycena n apółkrafcie" at bounding box center [427, 501] width 259 height 44
type textarea "wycena na półkrafcie"
click at [402, 556] on input "Browse files or drop to attach" at bounding box center [427, 553] width 257 height 45
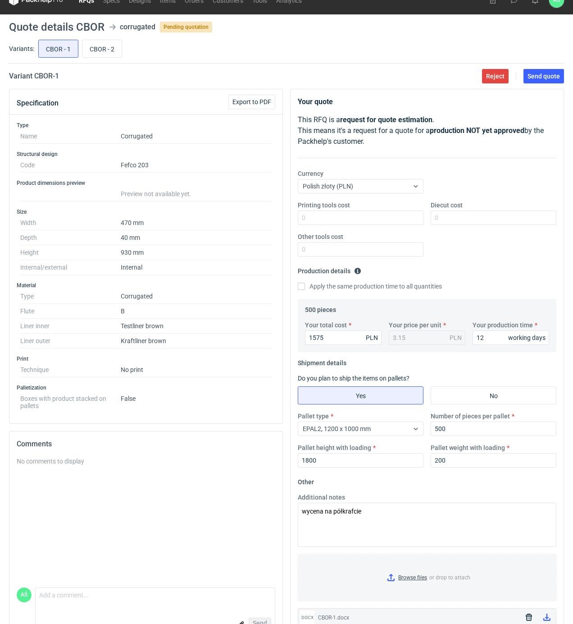
scroll to position [0, 0]
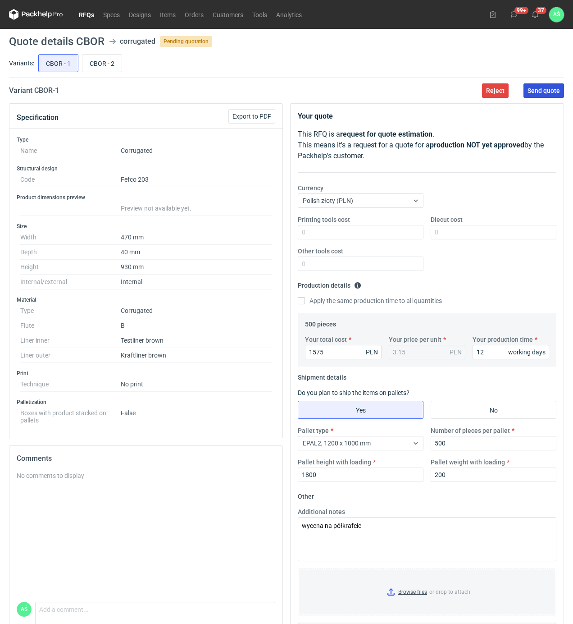
click at [537, 96] on button "Send quote" at bounding box center [544, 90] width 41 height 14
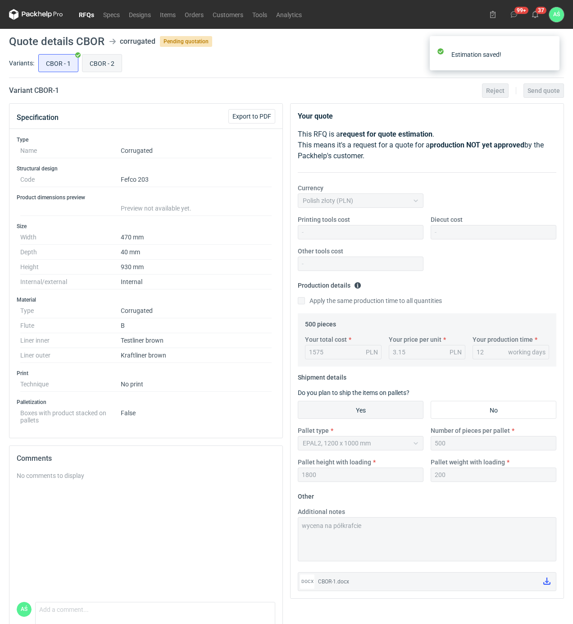
click at [100, 65] on input "CBOR - 2" at bounding box center [101, 63] width 39 height 17
radio input "true"
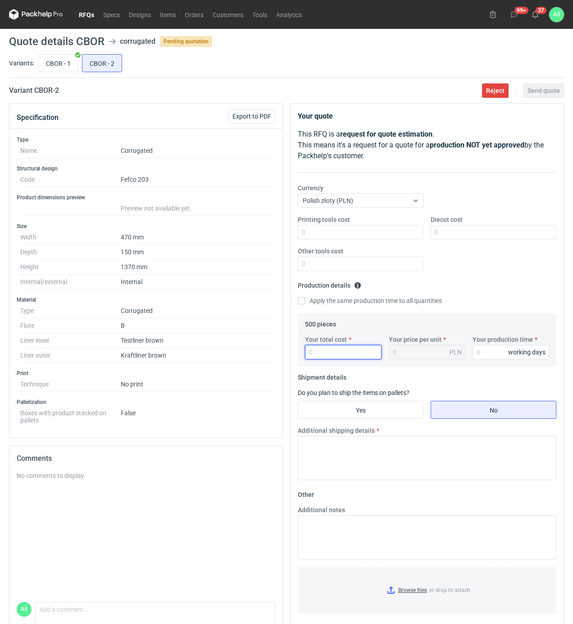
click at [334, 350] on input "Your total cost" at bounding box center [343, 352] width 77 height 14
type input "2250"
type input "4.5"
type input "12"
drag, startPoint x: 341, startPoint y: 408, endPoint x: 457, endPoint y: 418, distance: 115.8
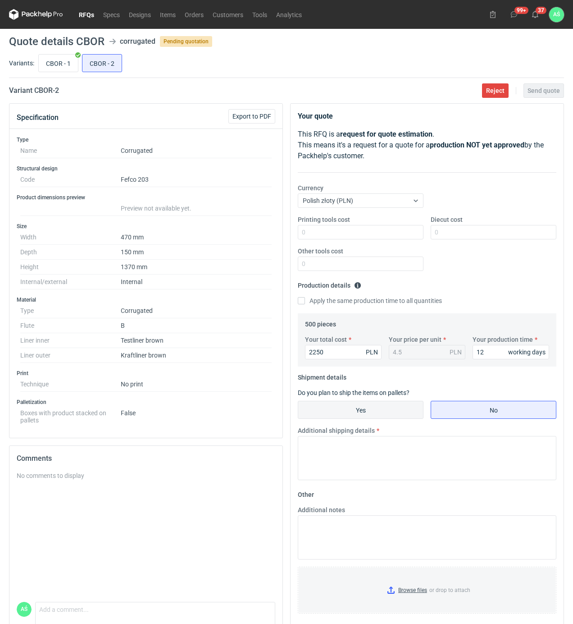
click at [343, 408] on input "Yes" at bounding box center [360, 409] width 125 height 17
radio input "true"
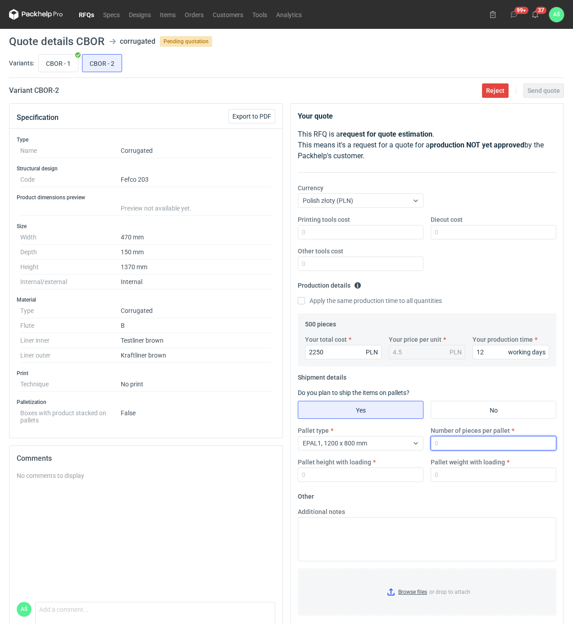
click at [447, 443] on input "Number of pieces per pallet" at bounding box center [494, 443] width 126 height 14
type input "250"
type input "1800"
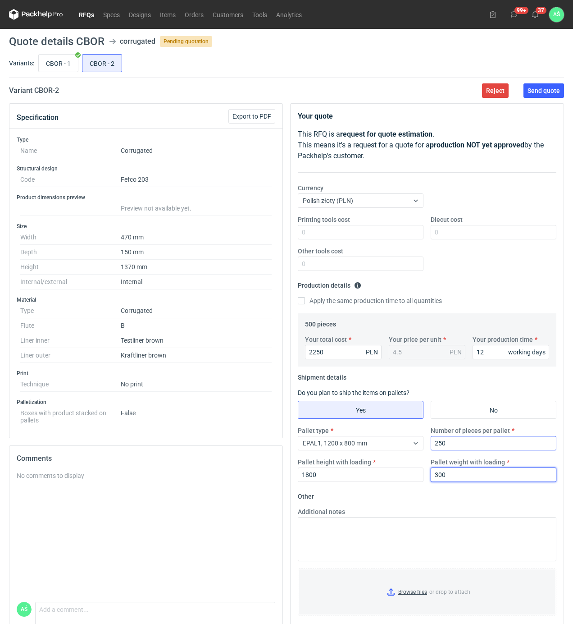
type input "300"
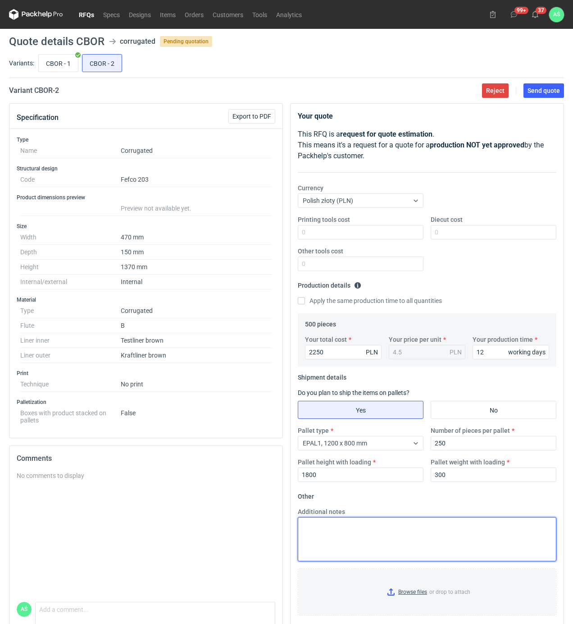
scroll to position [41, 0]
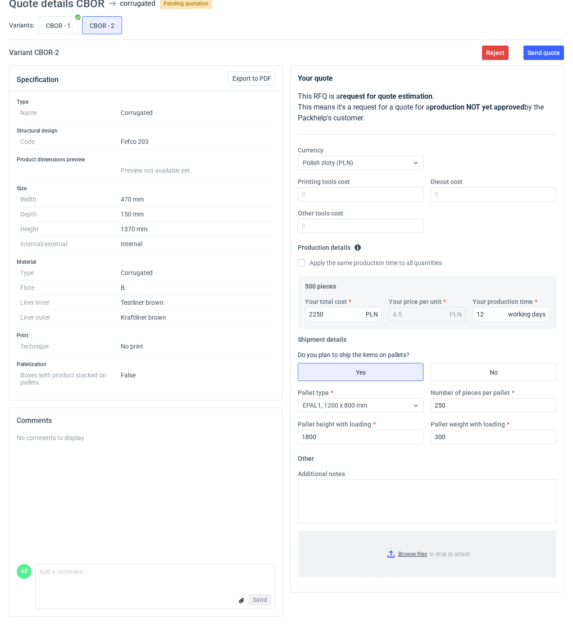
click at [417, 553] on input "Browse files or drop to attach" at bounding box center [427, 553] width 257 height 45
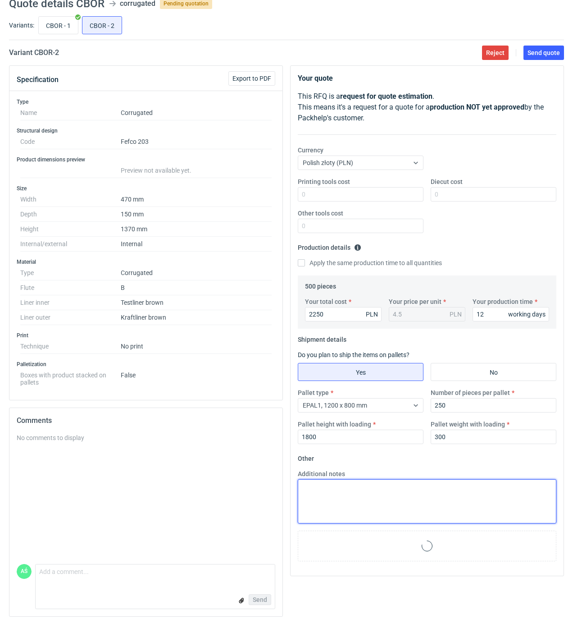
click at [340, 498] on textarea "Additional notes" at bounding box center [427, 501] width 259 height 44
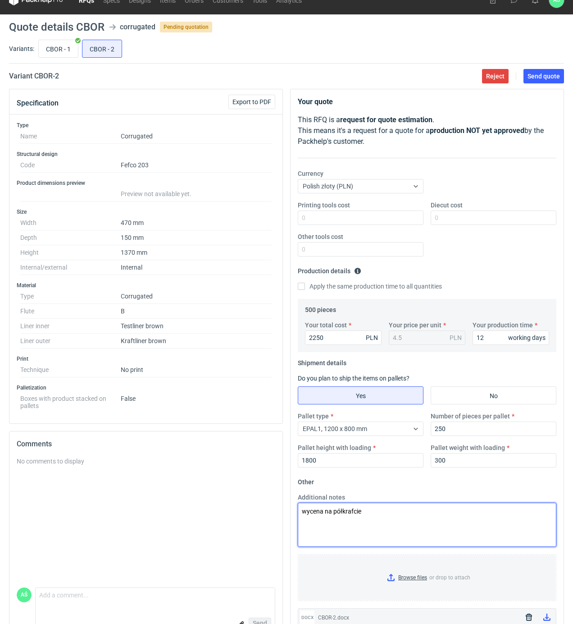
scroll to position [0, 0]
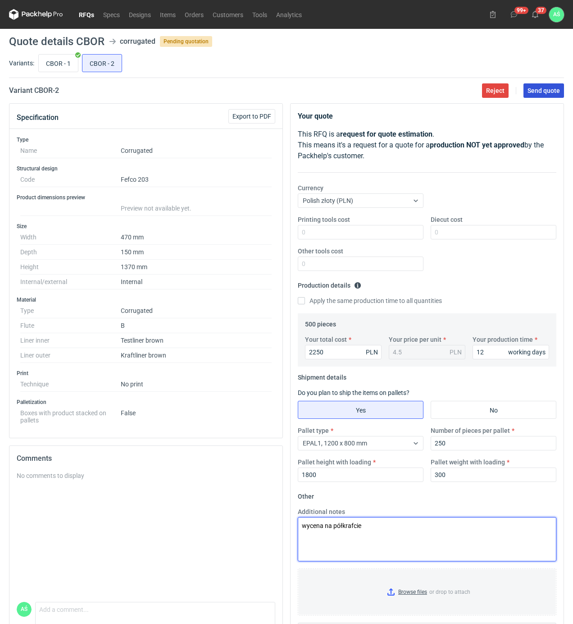
type textarea "wycena na półkrafcie"
click at [540, 94] on button "Send quote" at bounding box center [544, 90] width 41 height 14
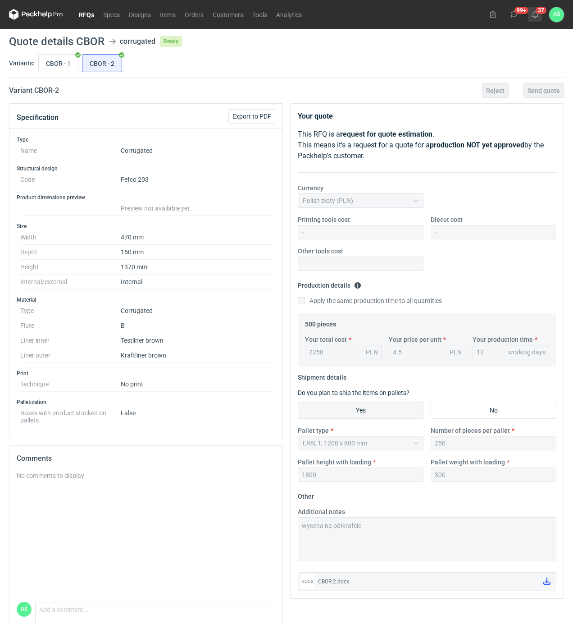
click at [534, 13] on icon at bounding box center [535, 14] width 7 height 7
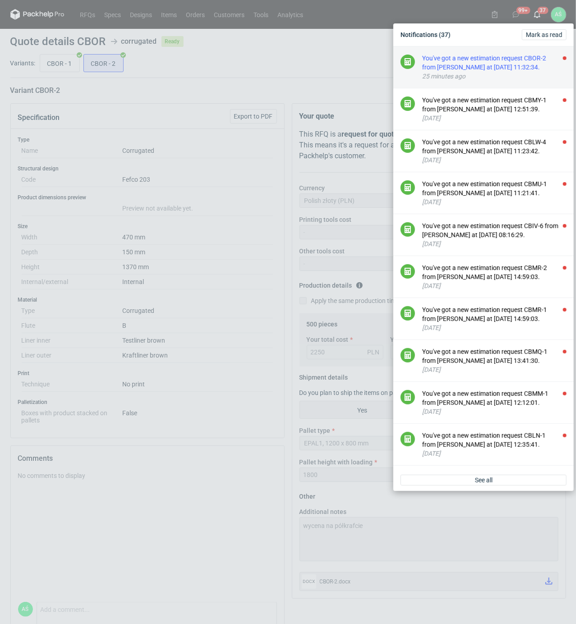
click at [508, 72] on div "You've got a new estimation request CBOR-2 from [PERSON_NAME] at [DATE] 11:32:3…" at bounding box center [494, 63] width 144 height 18
click at [467, 70] on div "You've got a new estimation request CBMY-1 from [PERSON_NAME] at [DATE] 12:51:3…" at bounding box center [494, 63] width 144 height 18
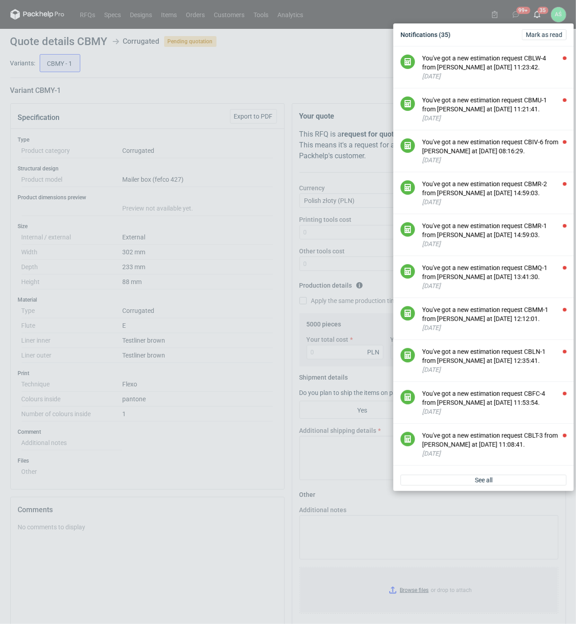
click at [197, 80] on div "Notifications (35) [PERSON_NAME] as read You've got a new estimation request CB…" at bounding box center [288, 312] width 576 height 624
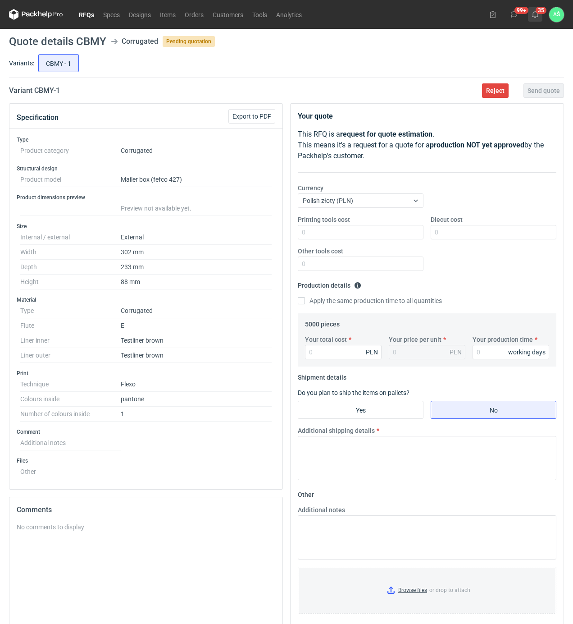
click at [534, 16] on icon at bounding box center [535, 14] width 7 height 7
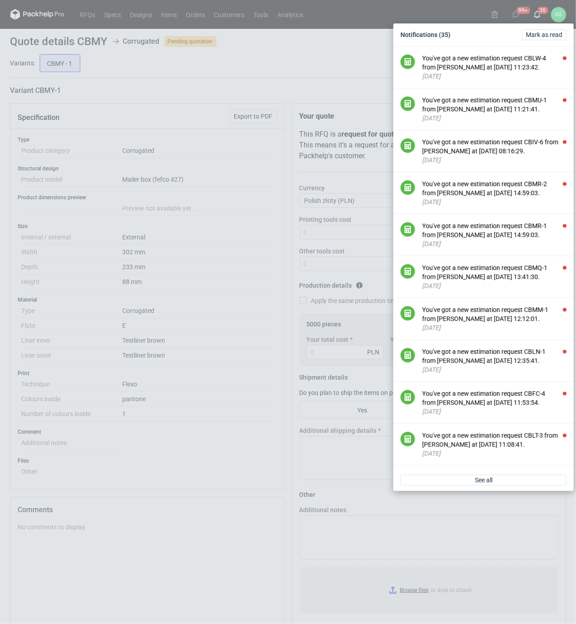
click at [484, 491] on div "See all" at bounding box center [483, 480] width 180 height 22
click at [485, 485] on link "See all" at bounding box center [483, 480] width 166 height 11
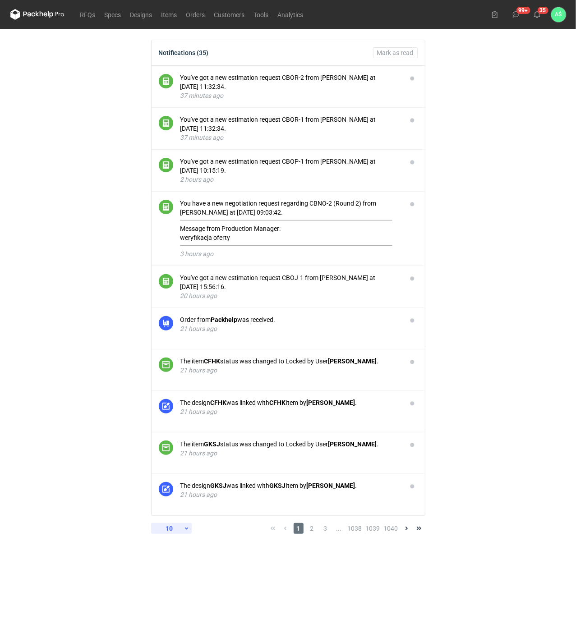
click at [181, 528] on div "10" at bounding box center [169, 528] width 29 height 13
click at [172, 599] on div "60" at bounding box center [171, 605] width 30 height 13
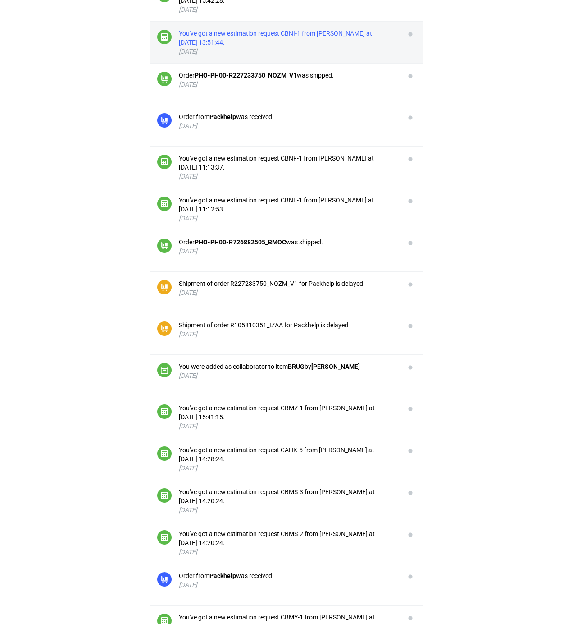
scroll to position [2016, 0]
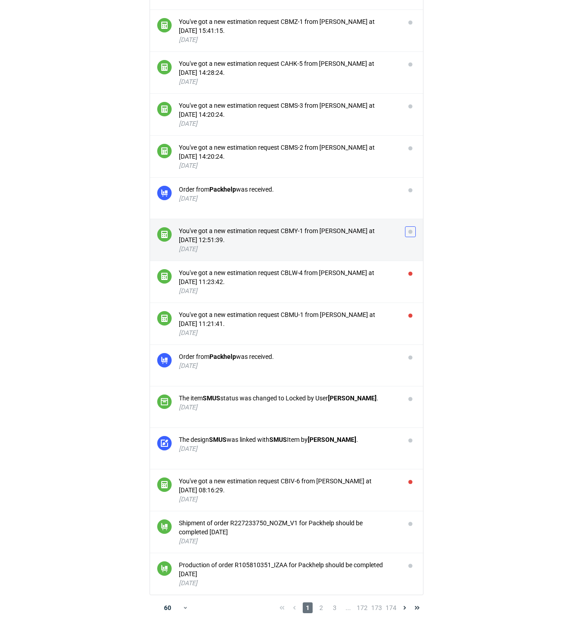
click at [411, 232] on button "button" at bounding box center [410, 231] width 11 height 11
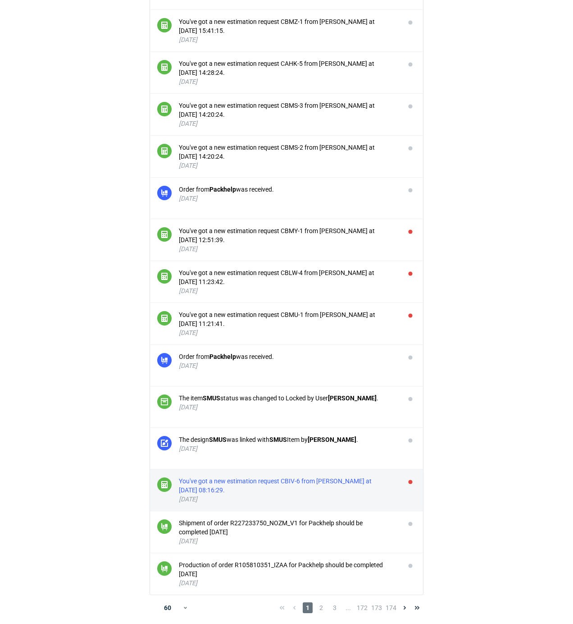
click at [356, 482] on div "You've got a new estimation request CBIV-6 from [PERSON_NAME] at [DATE] 08:16:2…" at bounding box center [288, 485] width 219 height 18
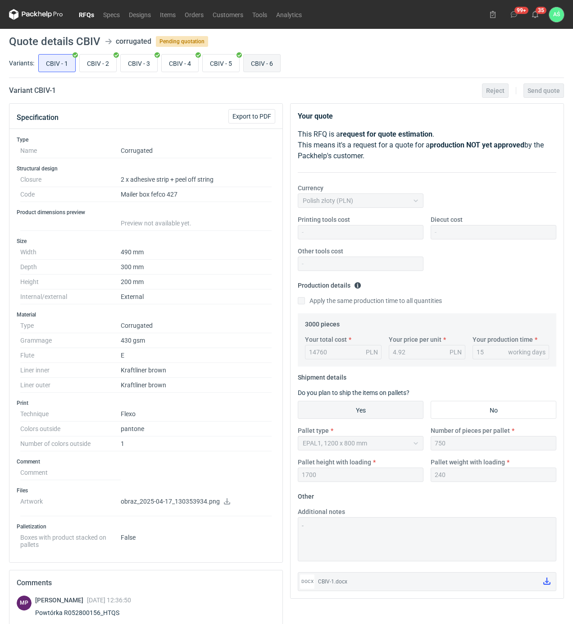
click at [264, 64] on input "CBIV - 6" at bounding box center [262, 63] width 37 height 17
radio input "true"
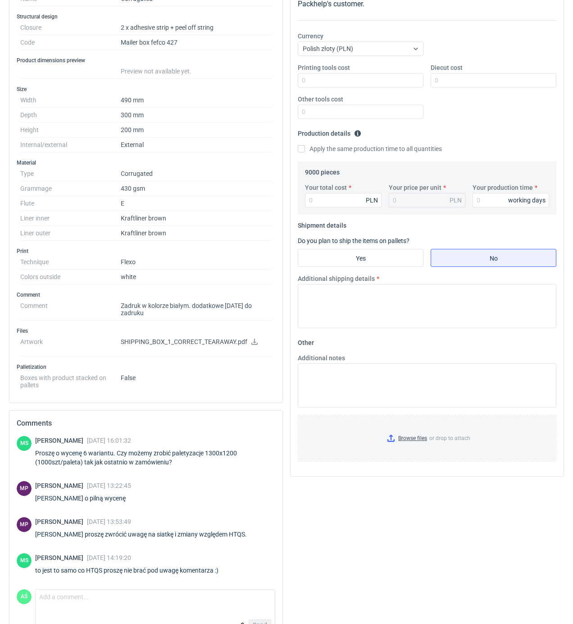
scroll to position [174, 0]
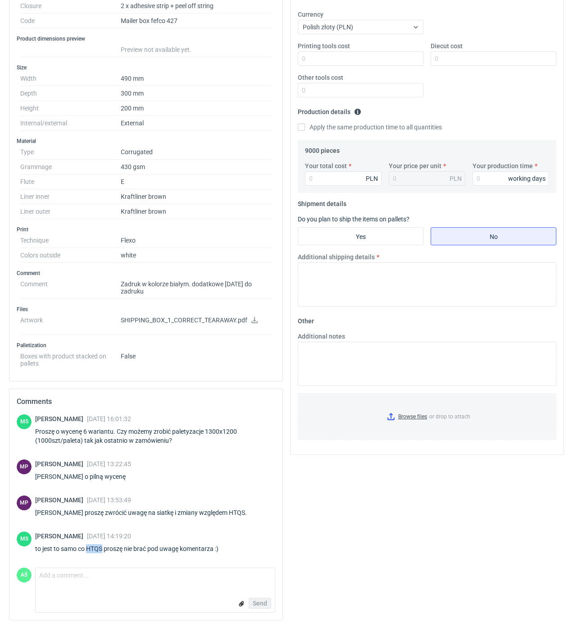
drag, startPoint x: 103, startPoint y: 546, endPoint x: 87, endPoint y: 544, distance: 15.6
click at [87, 544] on div "to jest to samo co HTQS proszę nie brać pod uwagę komentarza :)" at bounding box center [132, 548] width 194 height 9
copy div "HTQS"
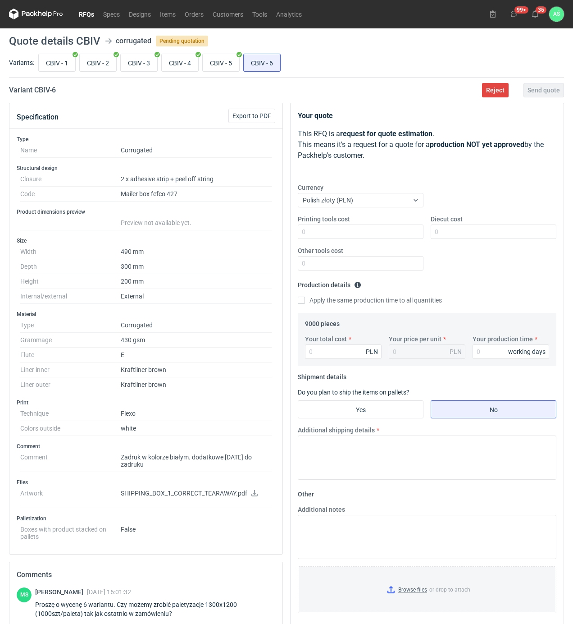
scroll to position [0, 0]
click at [228, 63] on input "CBIV - 5" at bounding box center [221, 63] width 37 height 17
radio input "true"
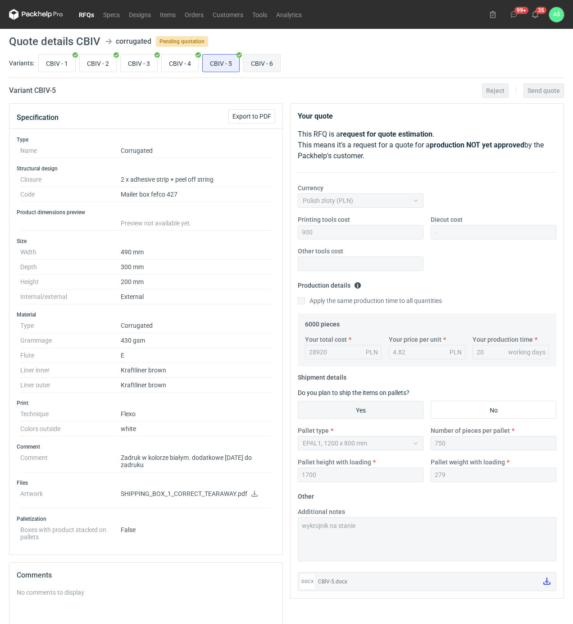
click at [252, 65] on input "CBIV - 6" at bounding box center [262, 63] width 37 height 17
radio input "true"
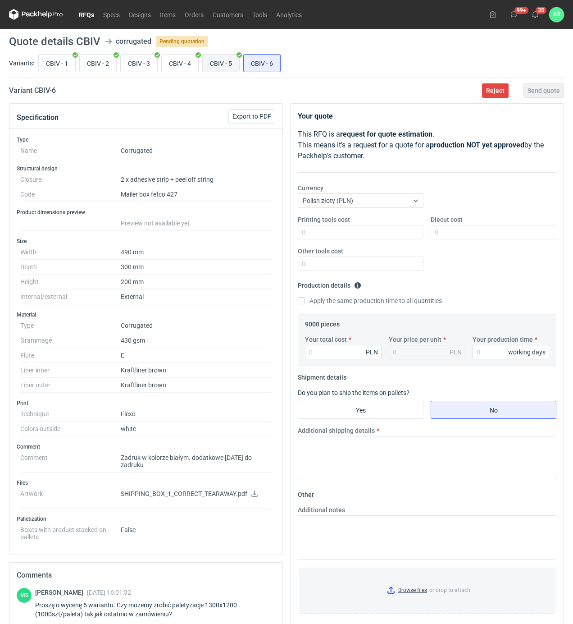
click at [227, 66] on input "CBIV - 5" at bounding box center [221, 63] width 37 height 17
radio input "true"
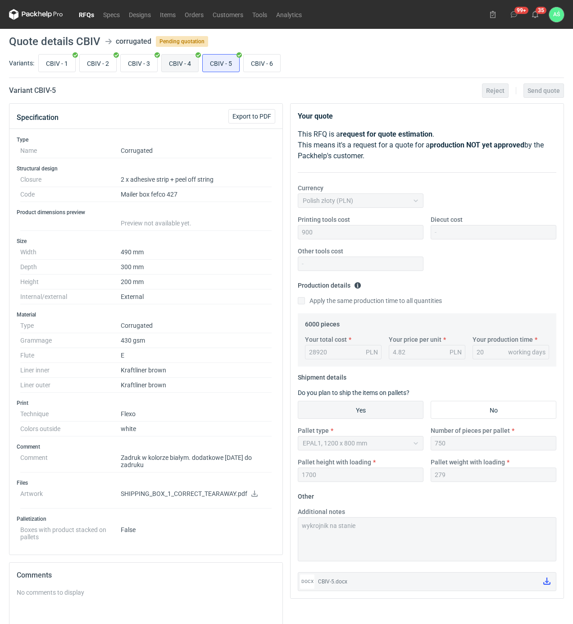
click at [181, 60] on input "CBIV - 4" at bounding box center [180, 63] width 37 height 17
radio input "true"
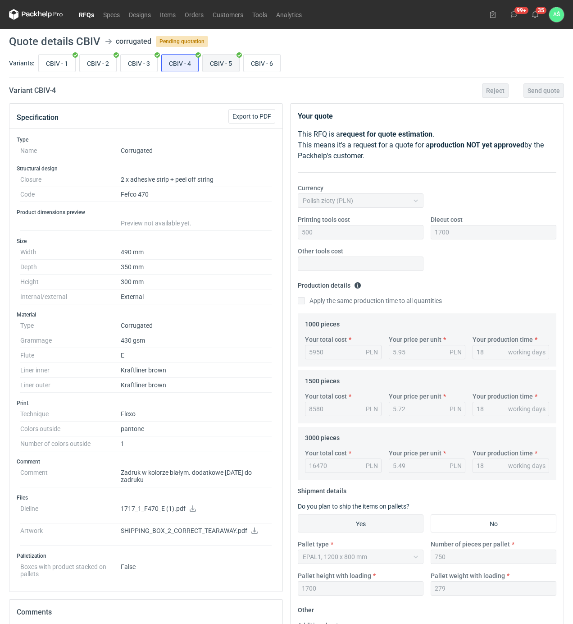
click at [232, 65] on input "CBIV - 5" at bounding box center [221, 63] width 37 height 17
radio input "true"
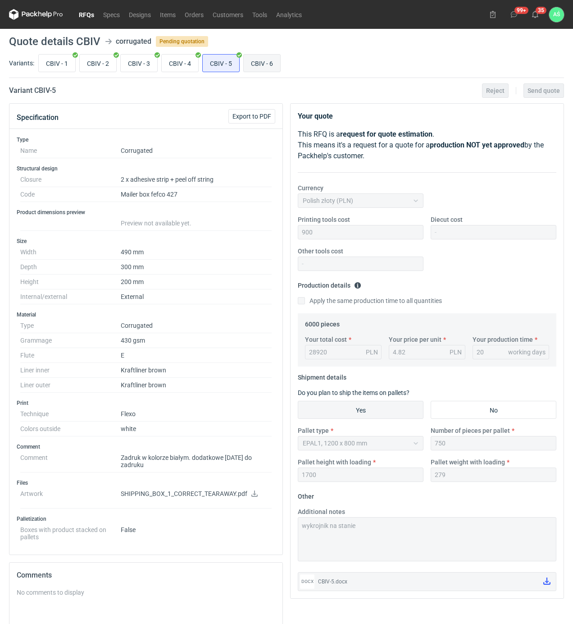
click at [257, 60] on input "CBIV - 6" at bounding box center [262, 63] width 37 height 17
radio input "true"
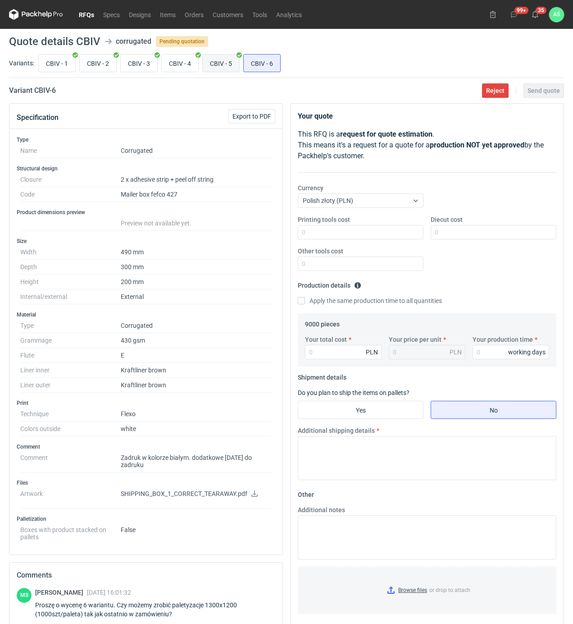
click at [219, 62] on input "CBIV - 5" at bounding box center [221, 63] width 37 height 17
radio input "true"
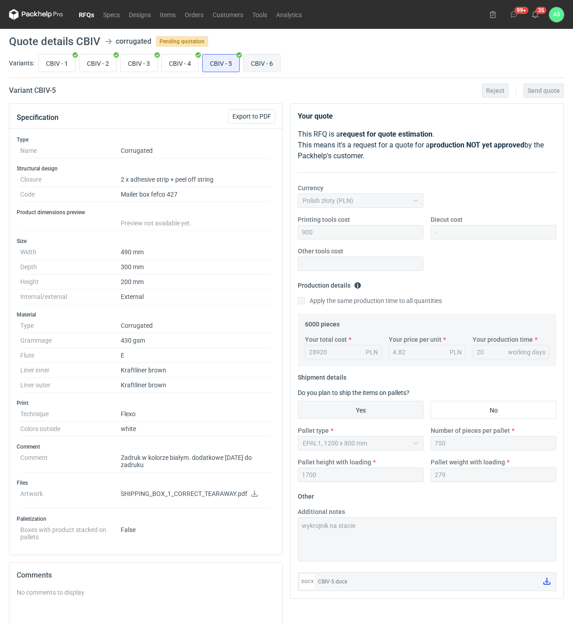
click at [258, 65] on input "CBIV - 6" at bounding box center [262, 63] width 37 height 17
radio input "true"
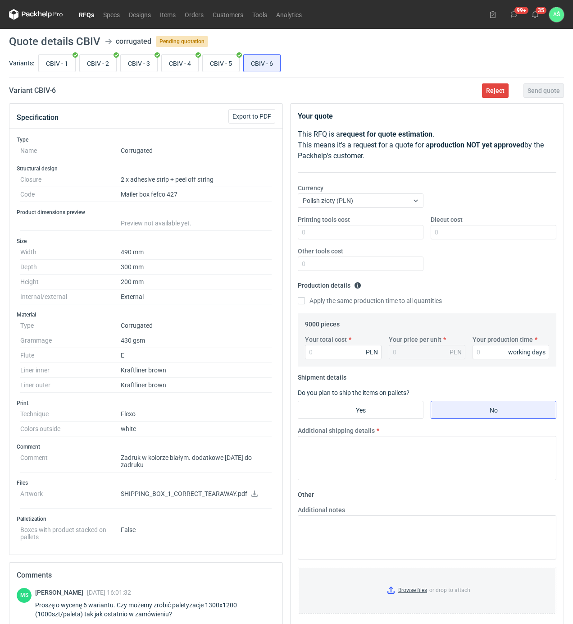
click at [256, 490] on icon at bounding box center [254, 493] width 7 height 6
click at [225, 412] on dd "Flexo" at bounding box center [196, 414] width 151 height 15
click at [317, 348] on input "Your total cost" at bounding box center [343, 352] width 77 height 14
type input "43020"
type input "4.78"
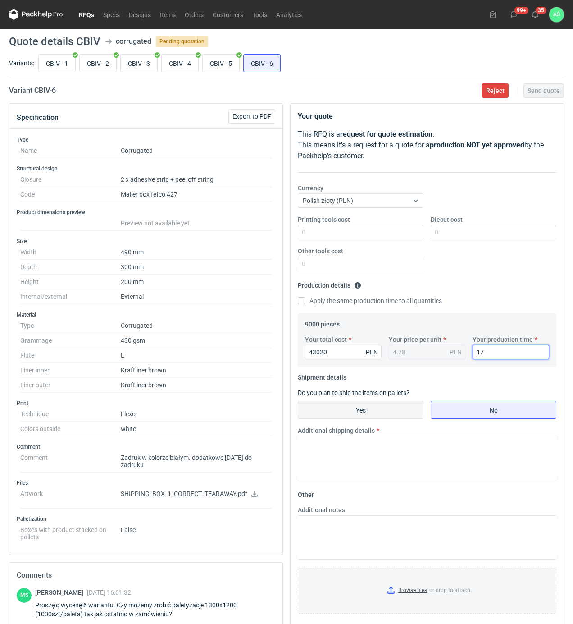
type input "17"
click at [374, 409] on input "Yes" at bounding box center [360, 409] width 125 height 17
radio input "true"
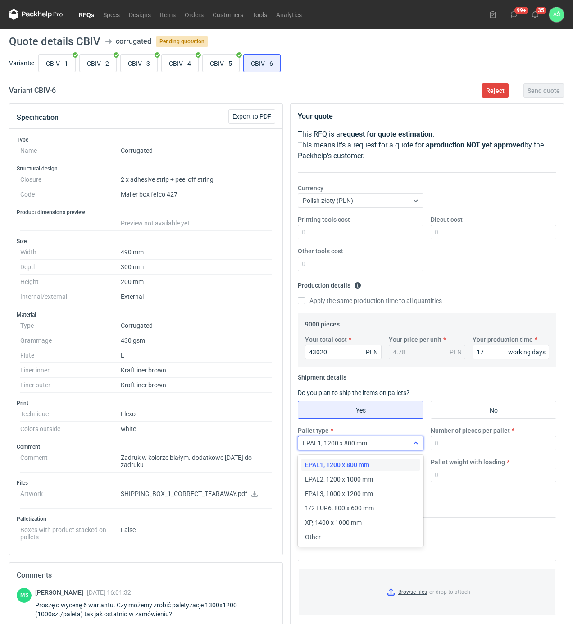
click at [410, 444] on div at bounding box center [416, 442] width 14 height 7
click at [329, 534] on div "Other" at bounding box center [360, 536] width 111 height 9
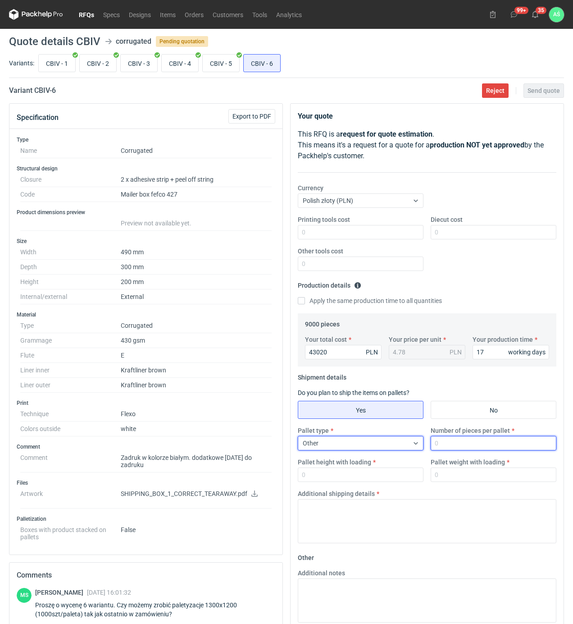
click at [451, 445] on input "Number of pieces per pallet" at bounding box center [494, 443] width 126 height 14
type input "1000"
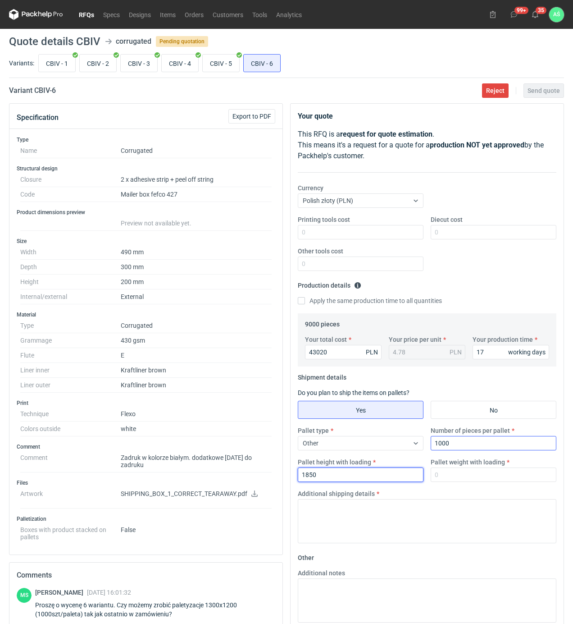
type input "1850"
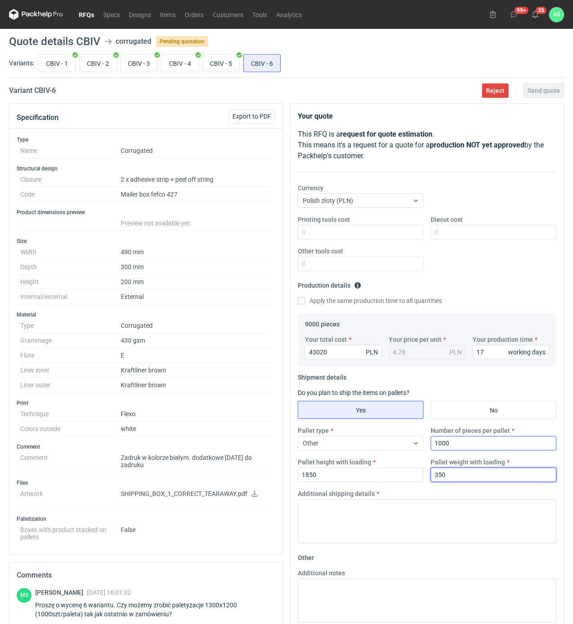
type input "350"
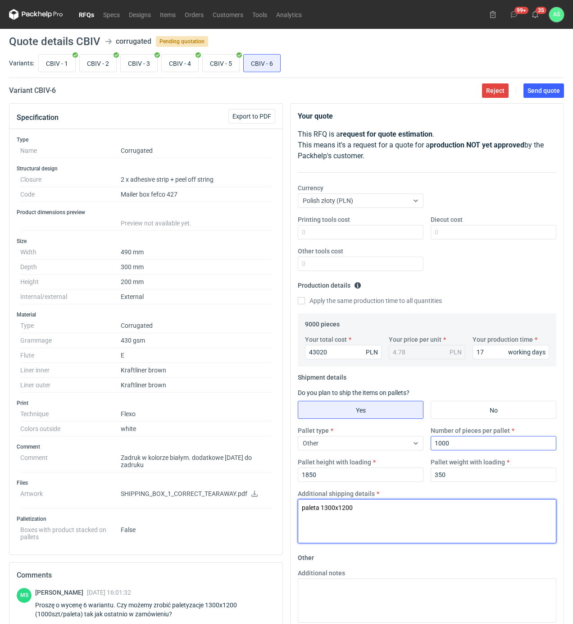
type textarea "paleta 1300x1200"
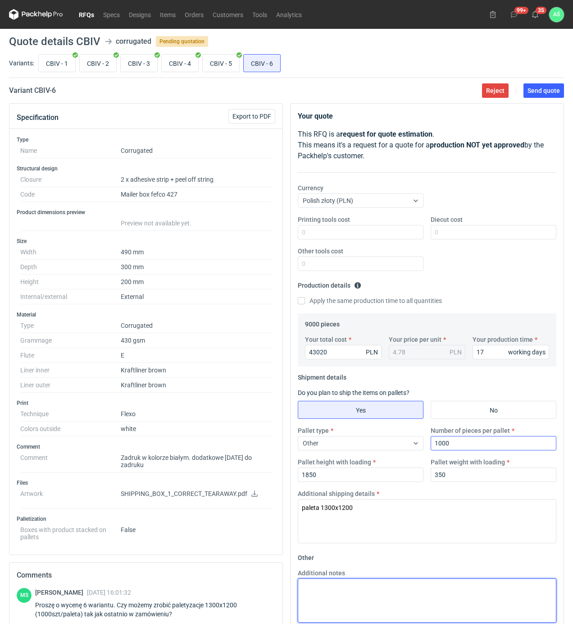
paste textarea "paleta 1300x1200"
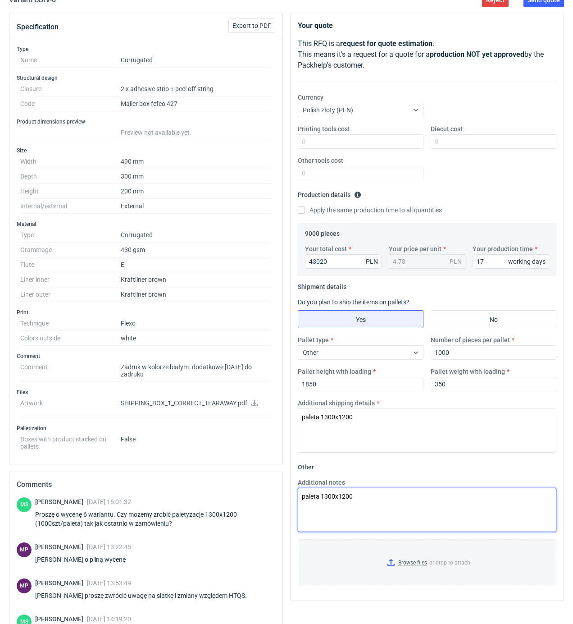
scroll to position [174, 0]
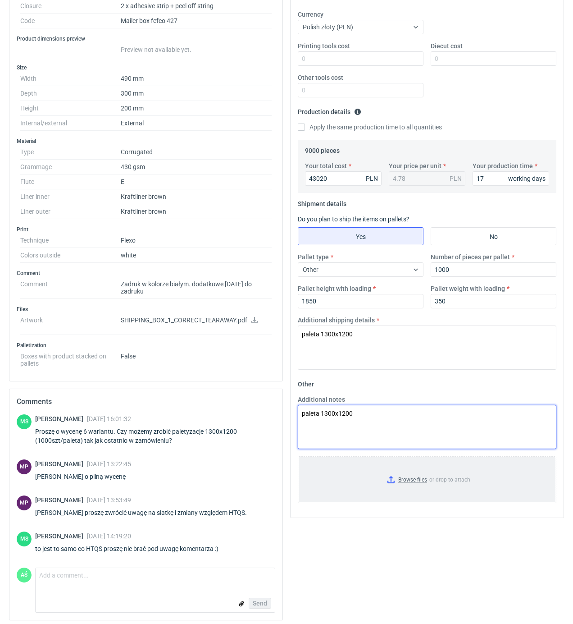
type textarea "paleta 1300x1200"
click at [409, 478] on input "Browse files or drop to attach" at bounding box center [427, 479] width 257 height 45
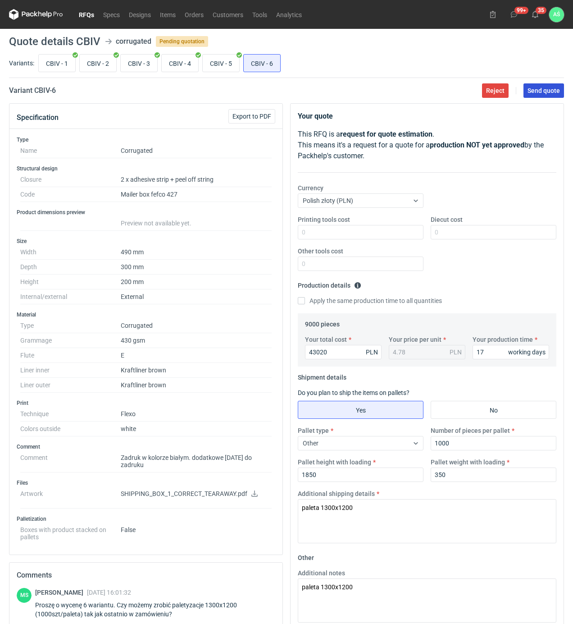
click at [542, 96] on button "Send quote" at bounding box center [544, 90] width 41 height 14
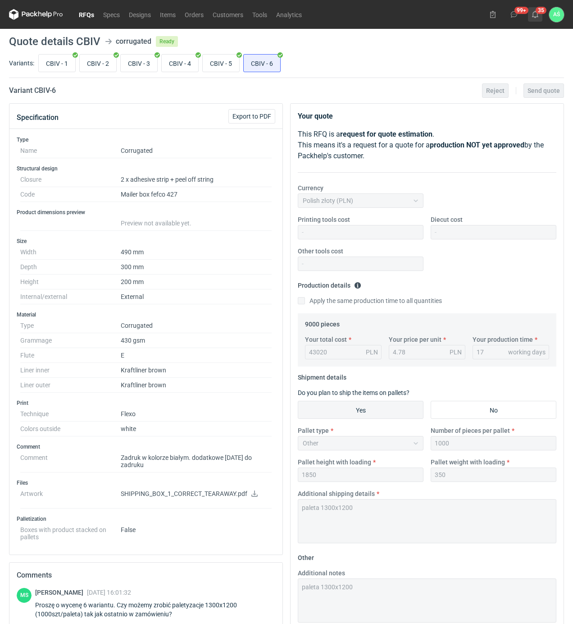
click at [535, 14] on icon at bounding box center [535, 14] width 7 height 7
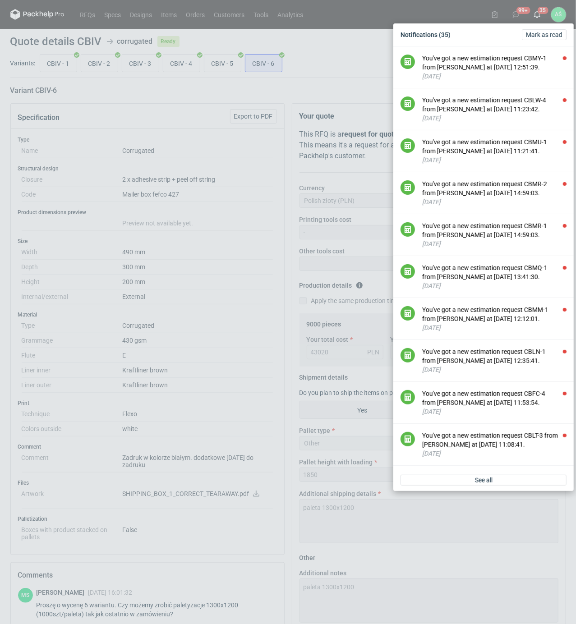
click at [158, 136] on div "Notifications (35) [PERSON_NAME] as read You've got a new estimation request CB…" at bounding box center [288, 312] width 576 height 624
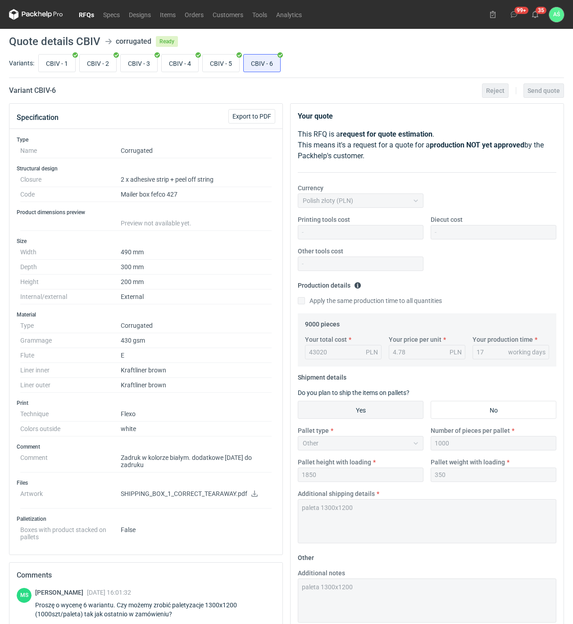
click at [78, 10] on link "RFQs" at bounding box center [86, 14] width 24 height 11
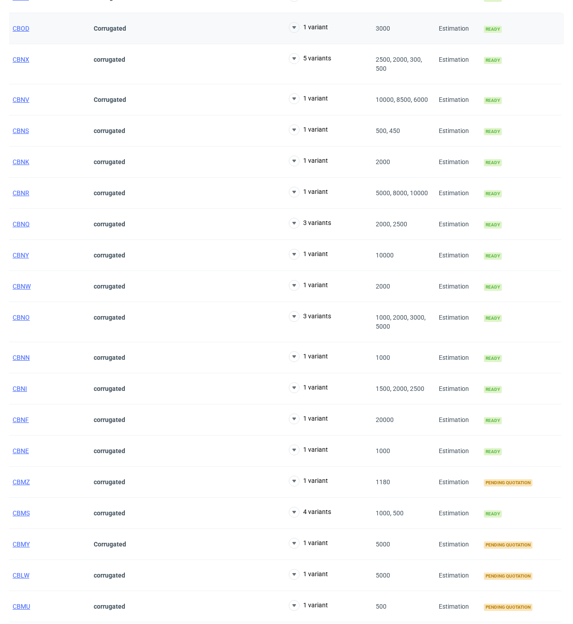
scroll to position [180, 0]
